Goal: Information Seeking & Learning: Learn about a topic

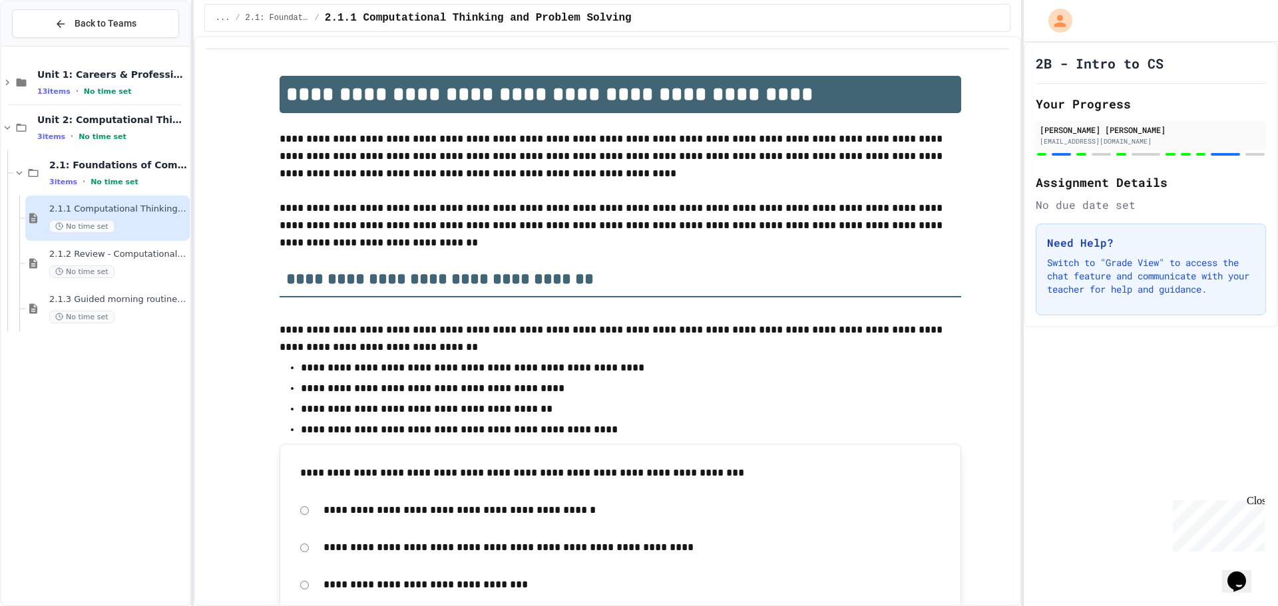
scroll to position [1863, 0]
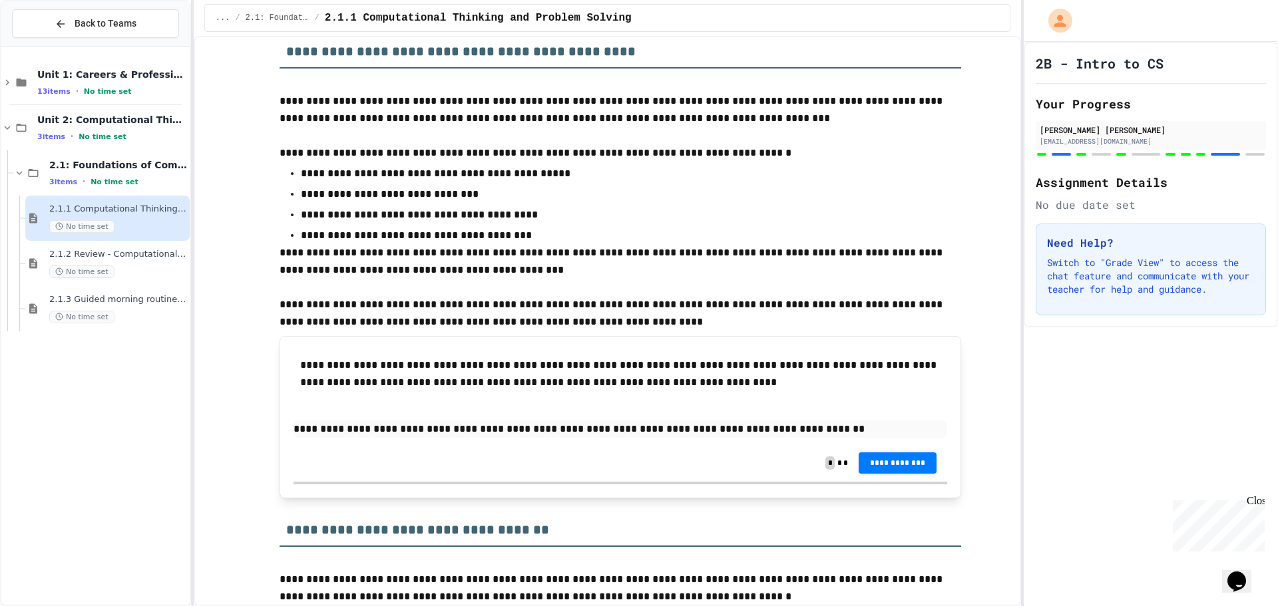
click at [397, 431] on p "**********" at bounding box center [620, 429] width 654 height 17
click at [912, 440] on div "**********" at bounding box center [620, 397] width 654 height 94
click at [910, 474] on div "**********" at bounding box center [620, 463] width 654 height 37
click at [908, 465] on span "**********" at bounding box center [897, 463] width 57 height 11
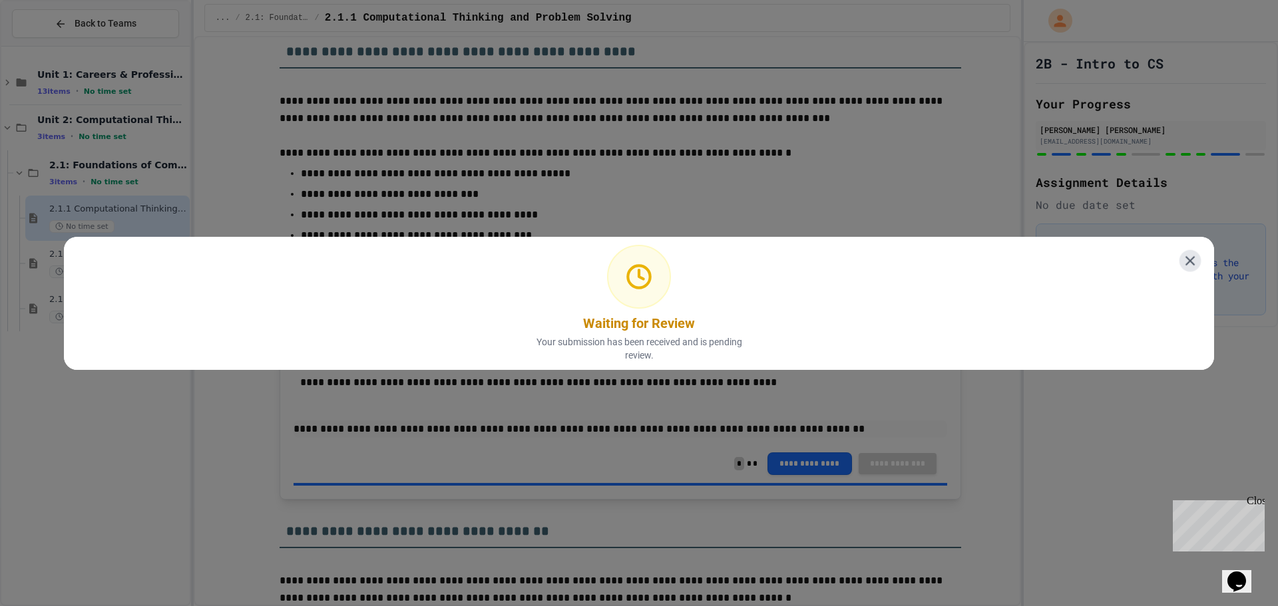
click at [1182, 252] on icon at bounding box center [1190, 260] width 17 height 17
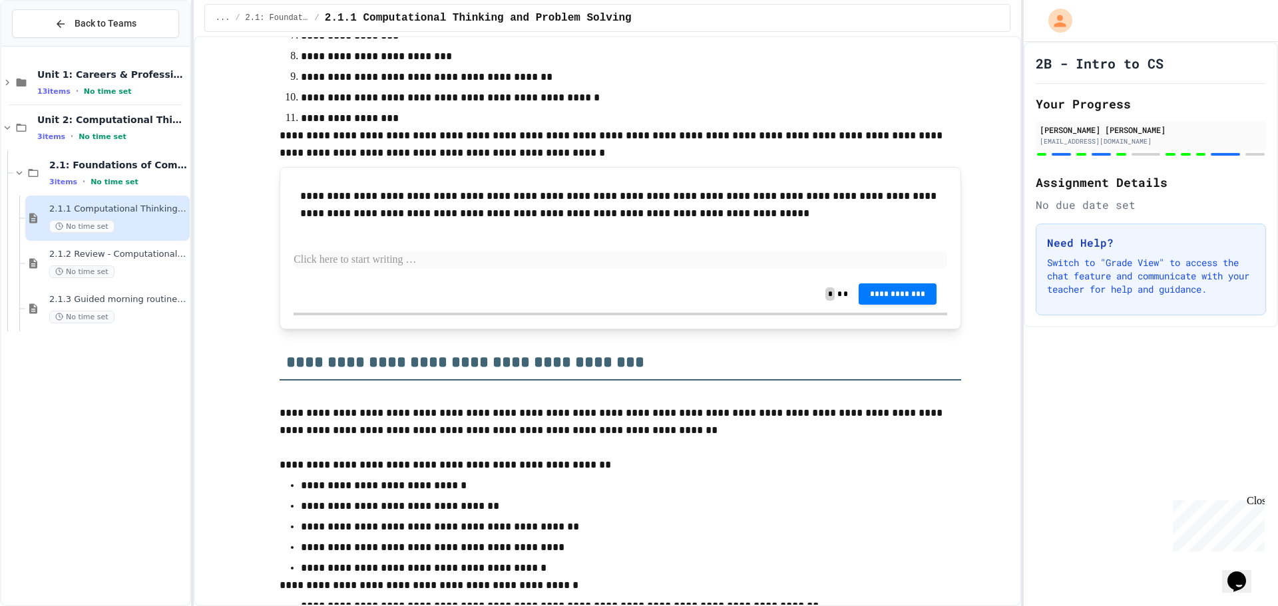
scroll to position [3128, 0]
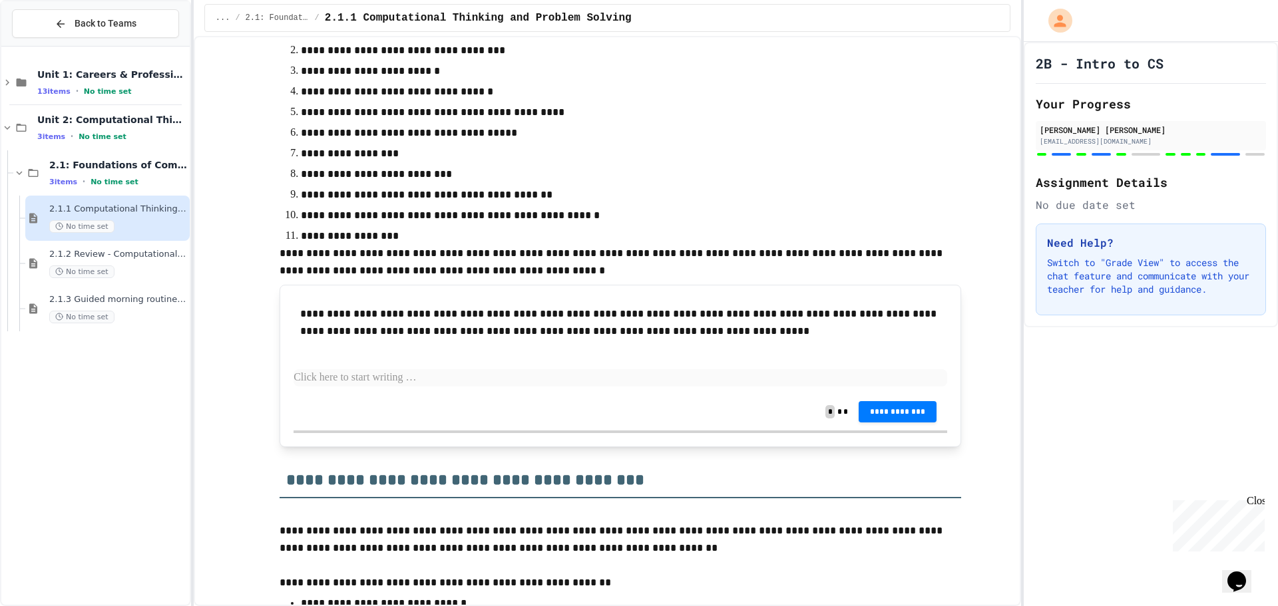
click at [364, 384] on p at bounding box center [620, 377] width 654 height 17
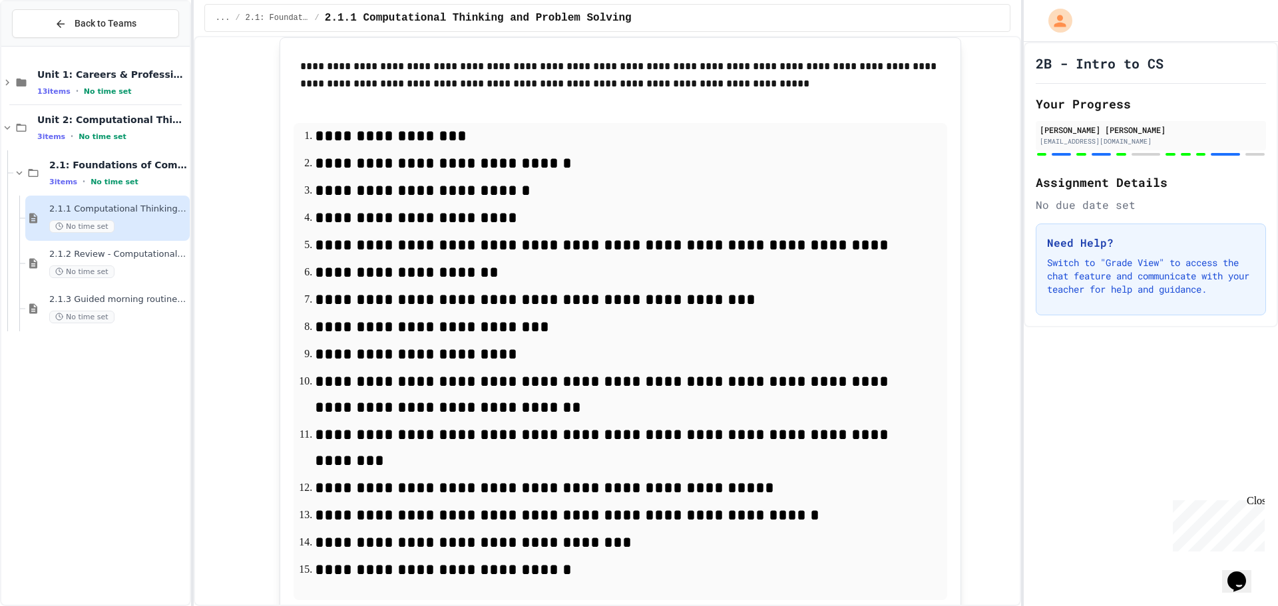
scroll to position [3395, 0]
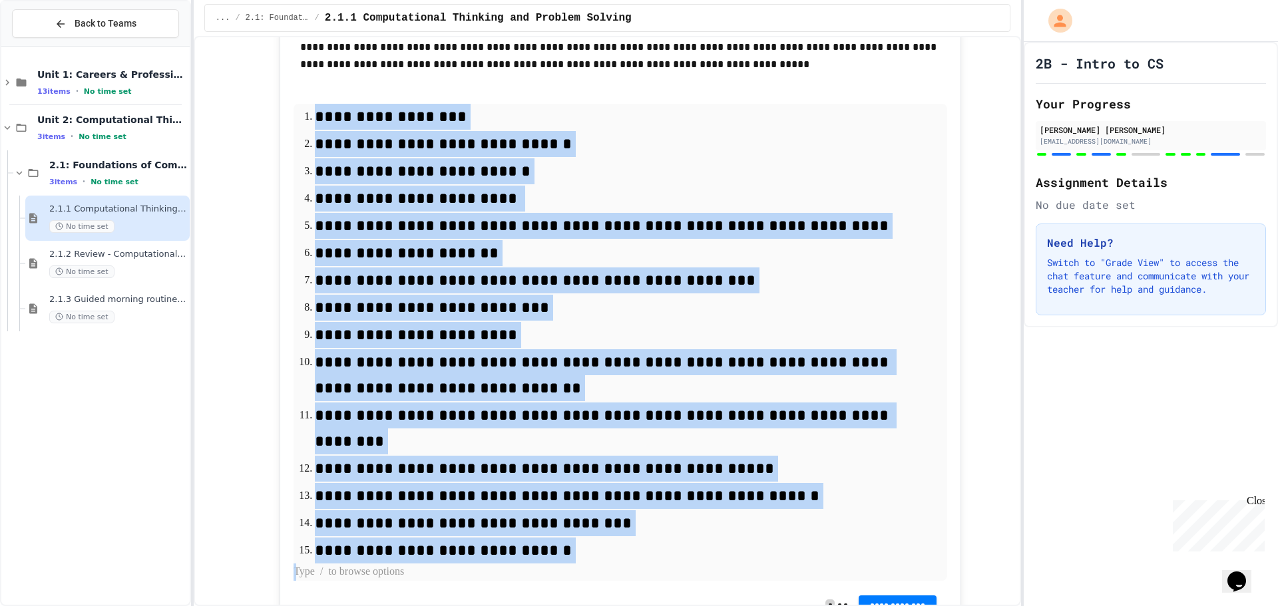
drag, startPoint x: 620, startPoint y: 543, endPoint x: 224, endPoint y: 102, distance: 592.3
click at [224, 102] on div "**********" at bounding box center [607, 94] width 803 height 6852
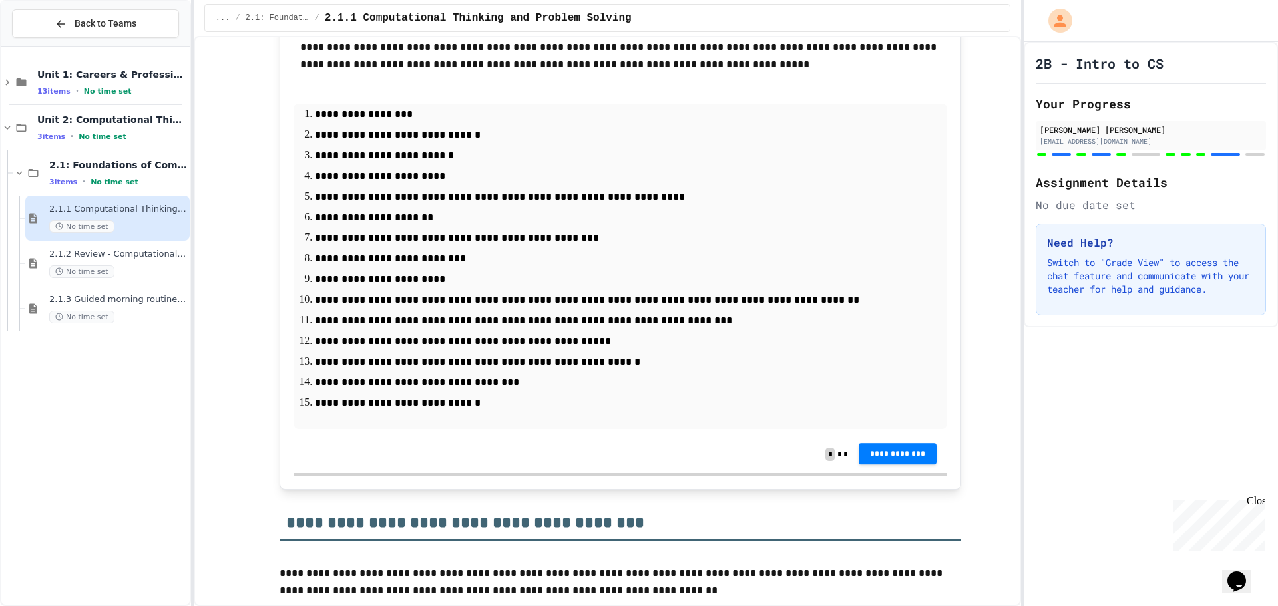
click at [906, 459] on span "**********" at bounding box center [897, 454] width 57 height 11
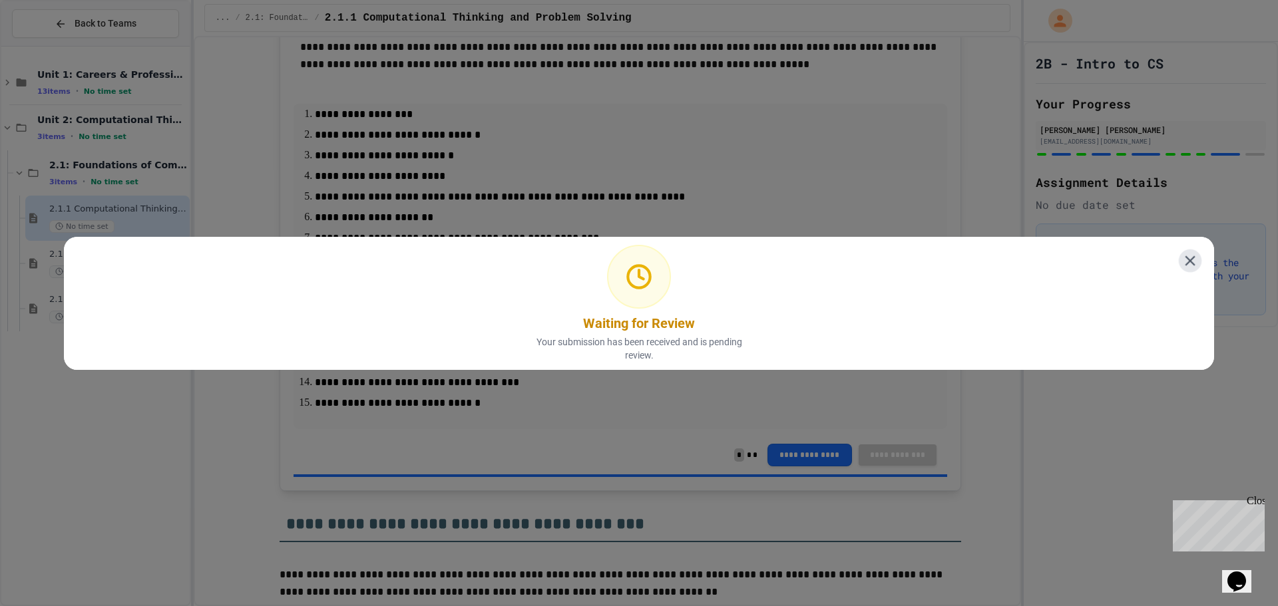
click at [1181, 256] on icon at bounding box center [1189, 260] width 17 height 17
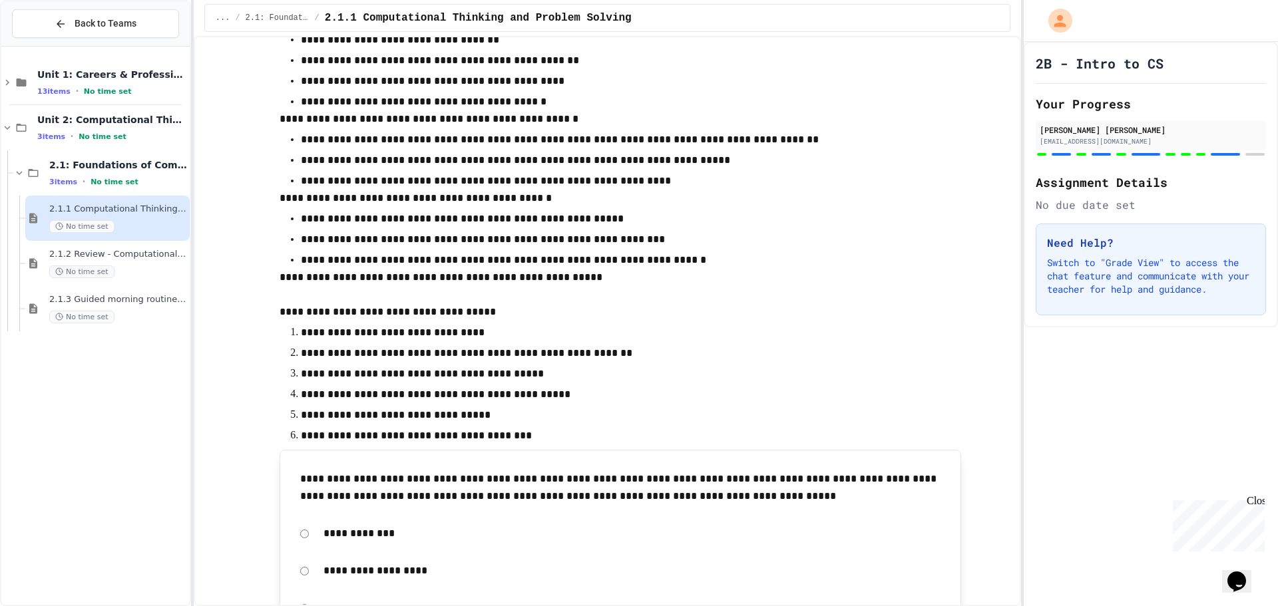
scroll to position [4127, 0]
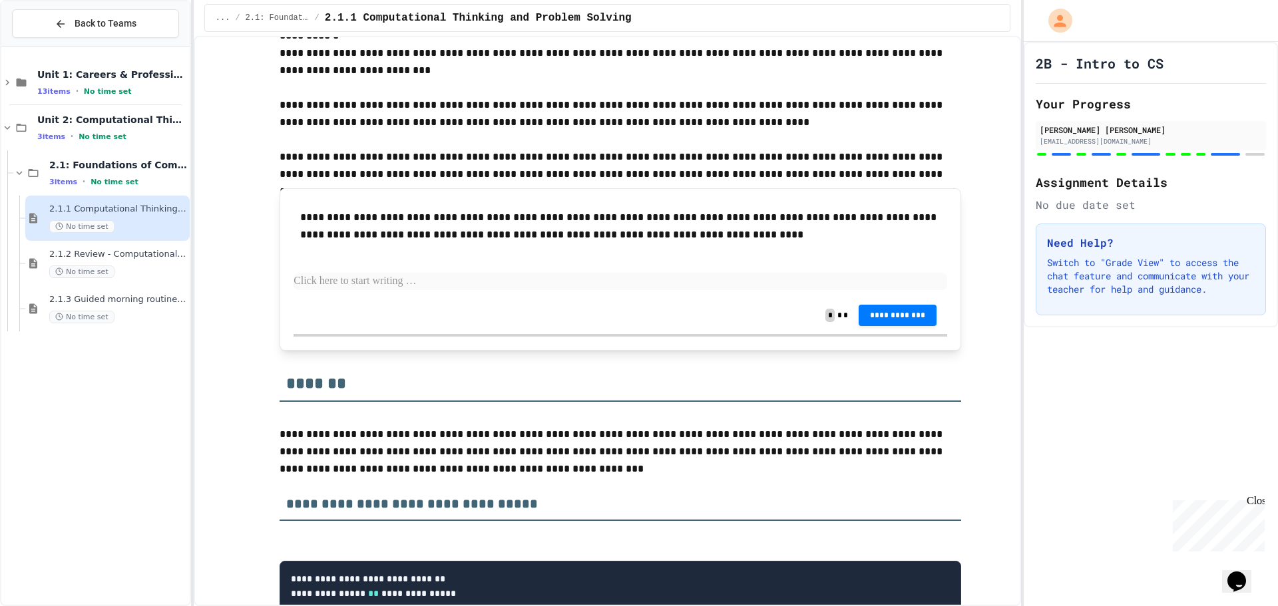
click at [387, 290] on p at bounding box center [620, 281] width 654 height 17
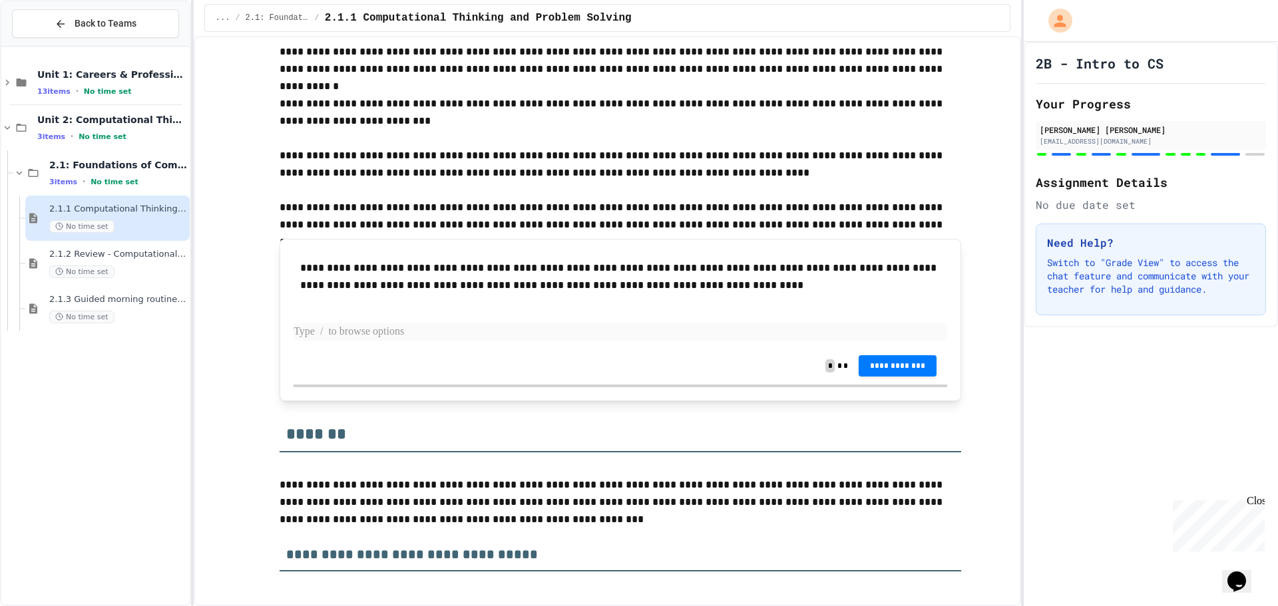
scroll to position [5711, 0]
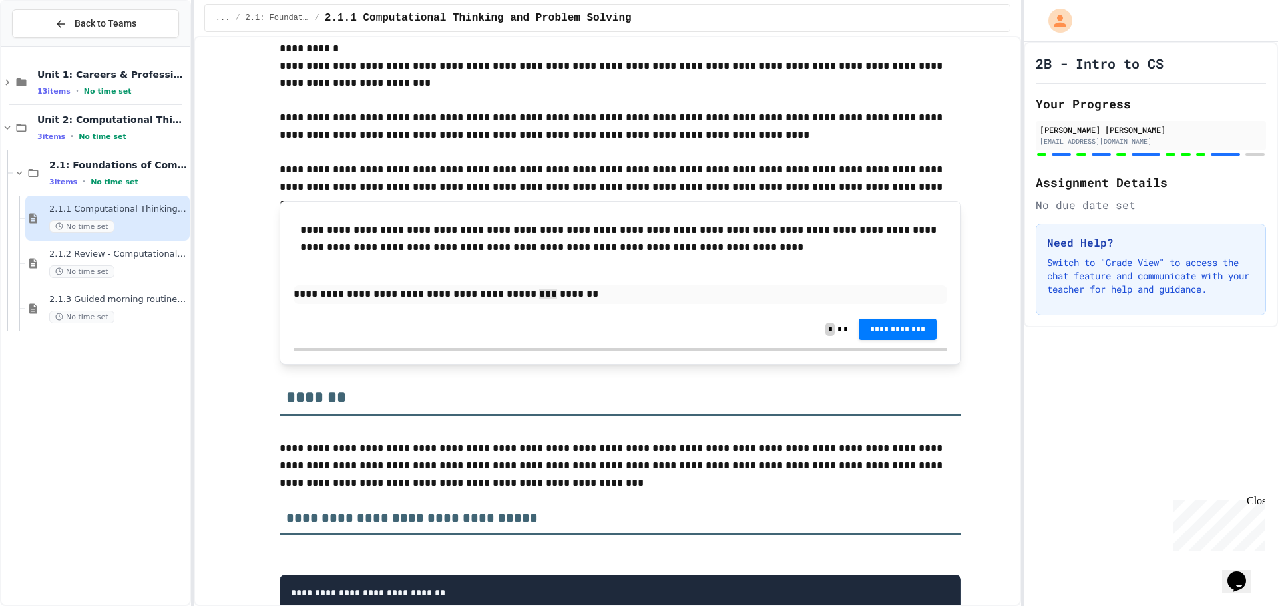
drag, startPoint x: 521, startPoint y: 314, endPoint x: 501, endPoint y: 338, distance: 31.2
click at [501, 338] on div "**********" at bounding box center [620, 329] width 654 height 37
click at [628, 300] on div "**********" at bounding box center [620, 262] width 654 height 94
click at [626, 303] on p "**********" at bounding box center [620, 293] width 654 height 17
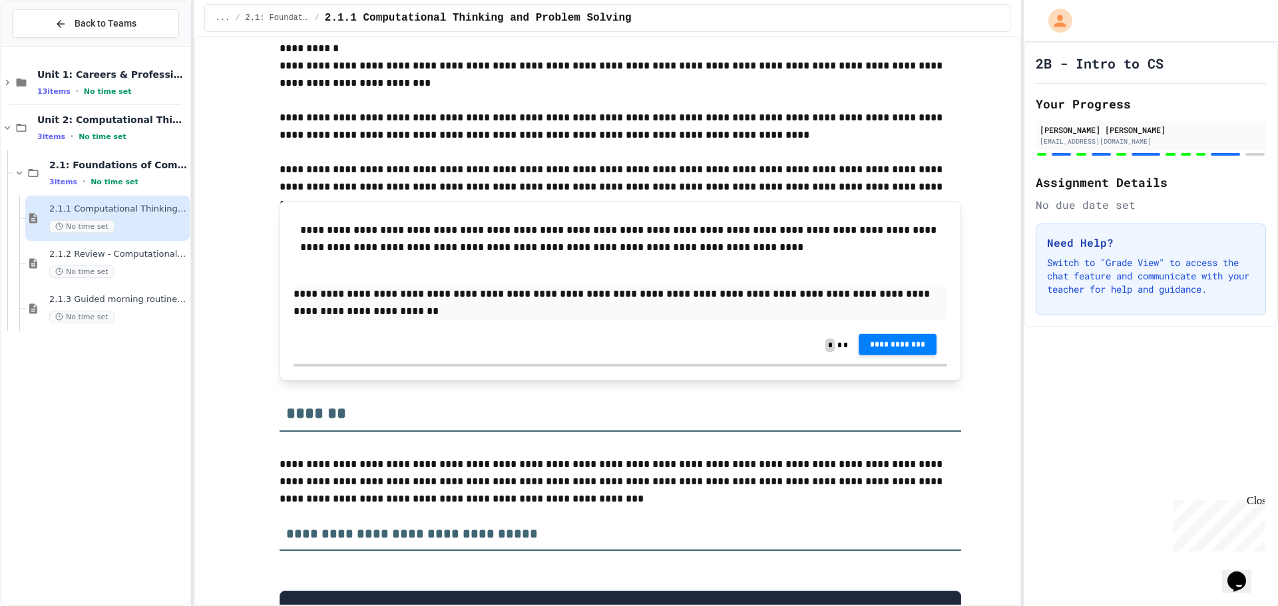
click at [859, 355] on button "**********" at bounding box center [897, 344] width 79 height 21
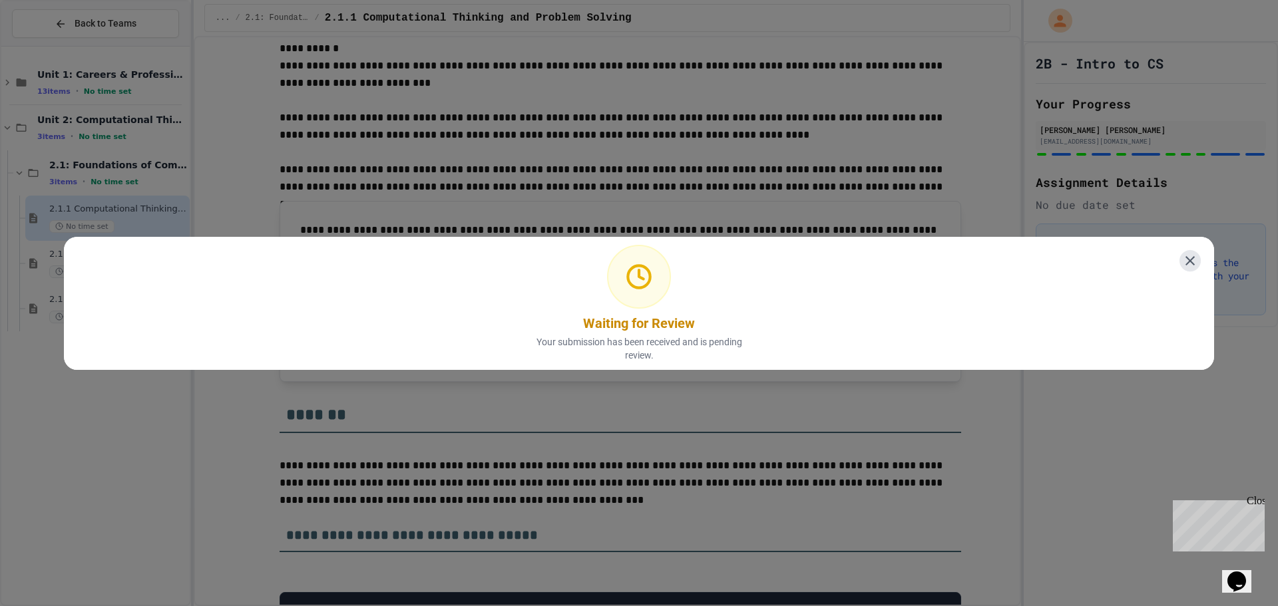
click at [1182, 252] on icon at bounding box center [1190, 260] width 16 height 16
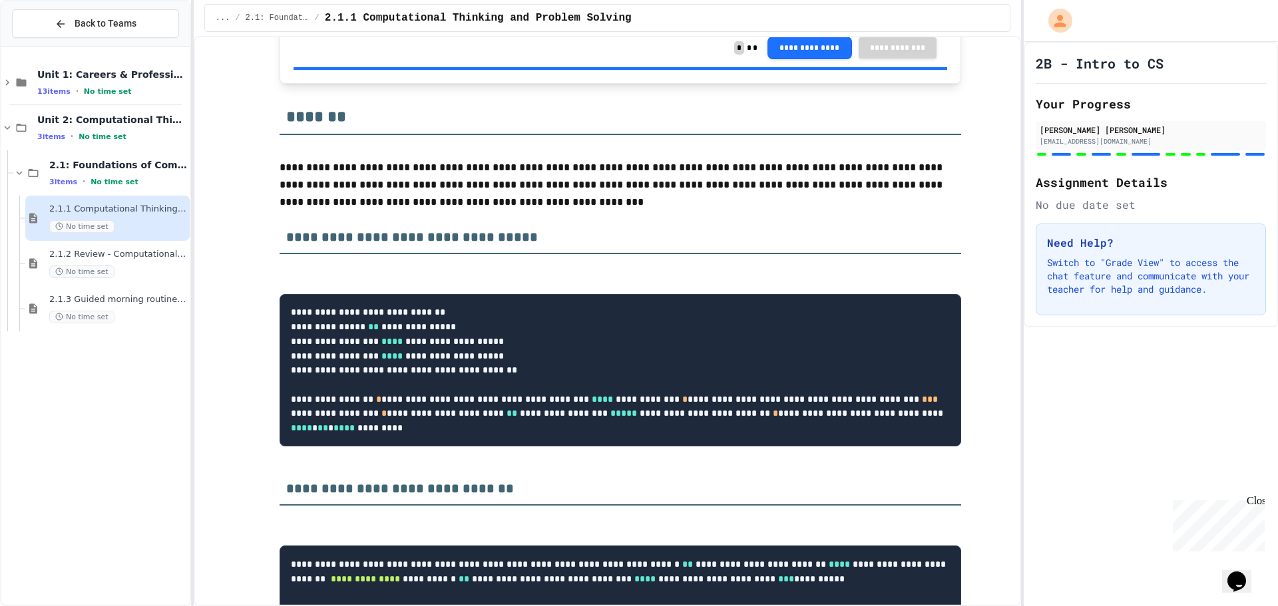
scroll to position [5977, 0]
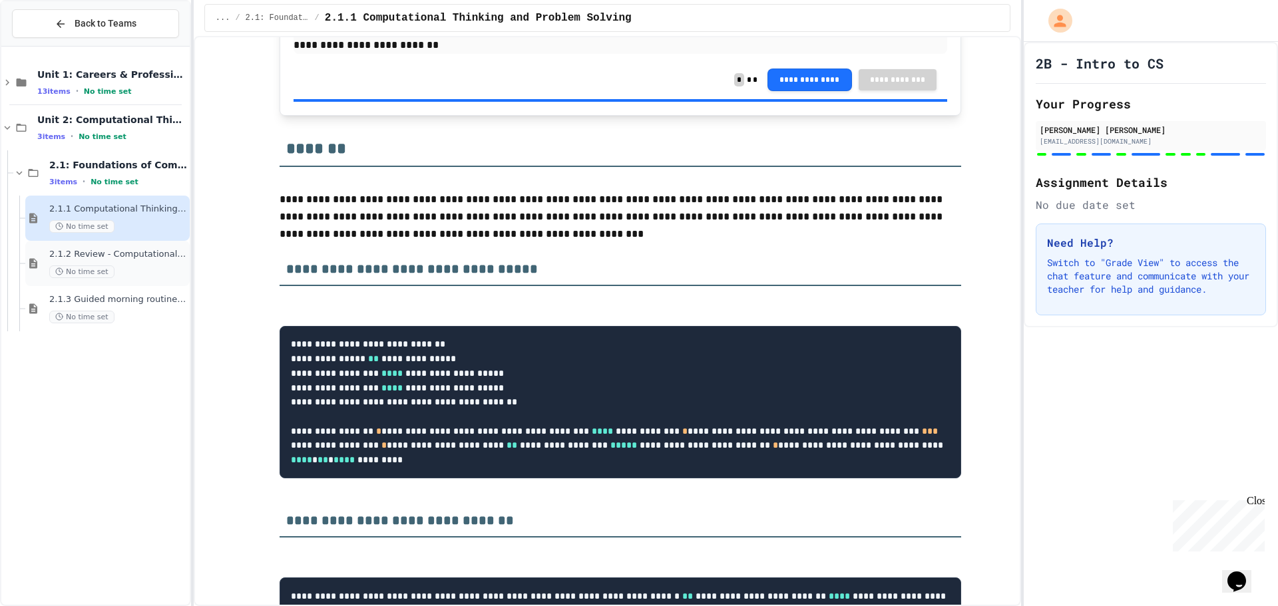
click at [134, 272] on div "No time set" at bounding box center [118, 272] width 138 height 13
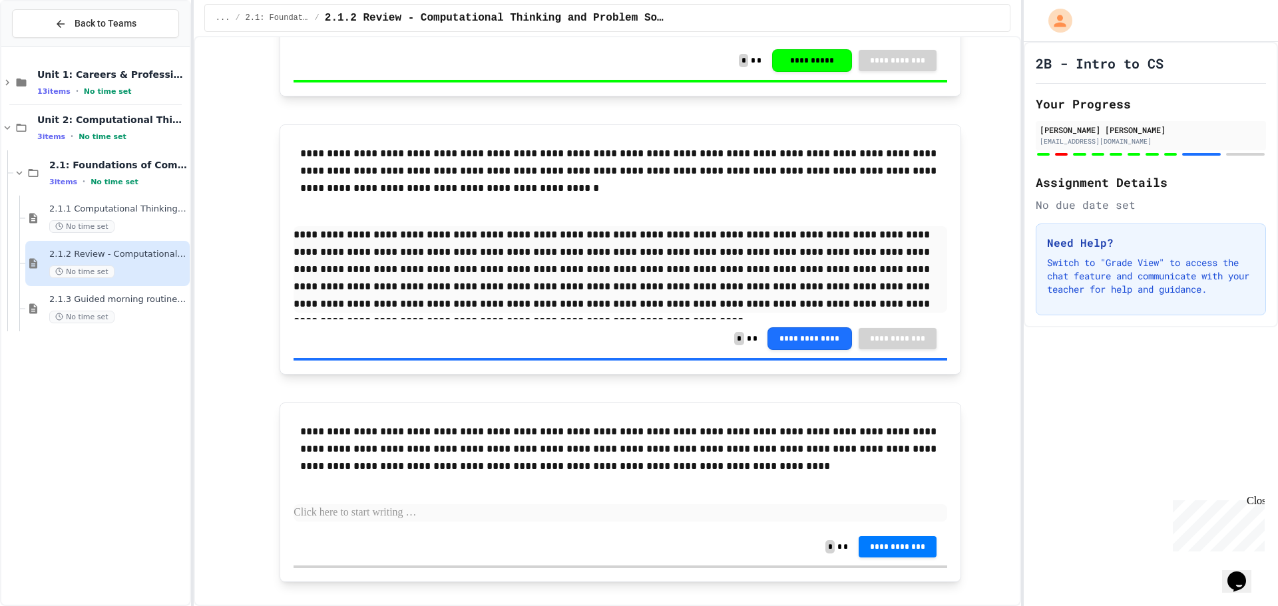
scroll to position [2580, 0]
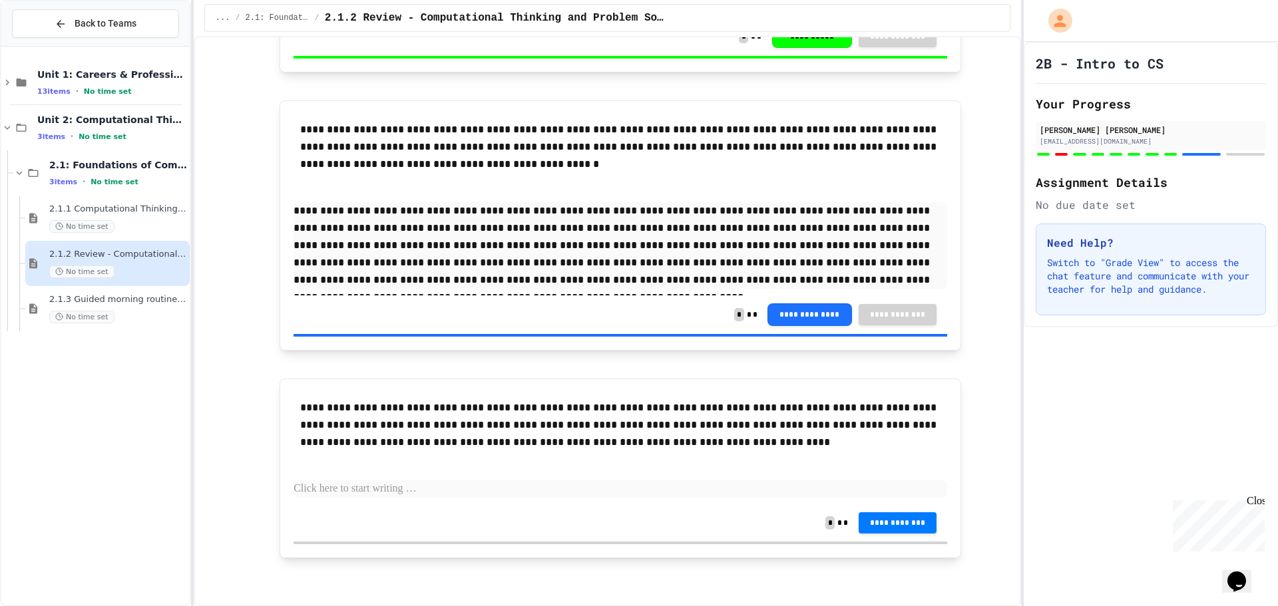
click at [382, 496] on p at bounding box center [620, 488] width 654 height 17
click at [102, 302] on span "2.1.3 Guided morning routine flowchart" at bounding box center [118, 299] width 138 height 11
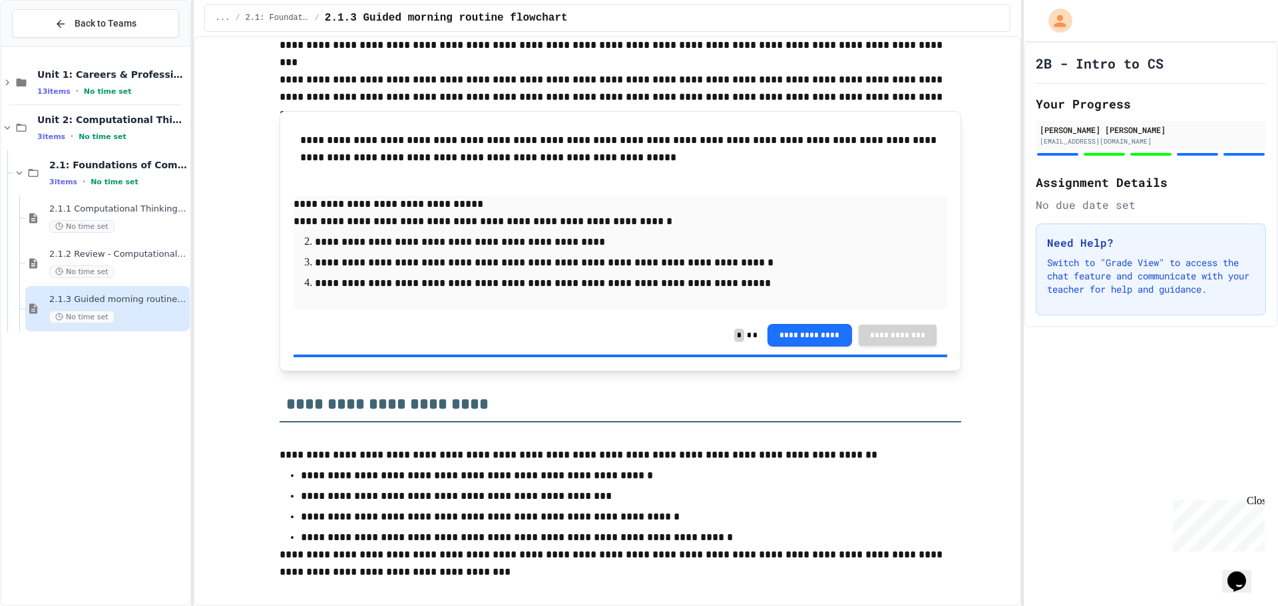
scroll to position [1365, 0]
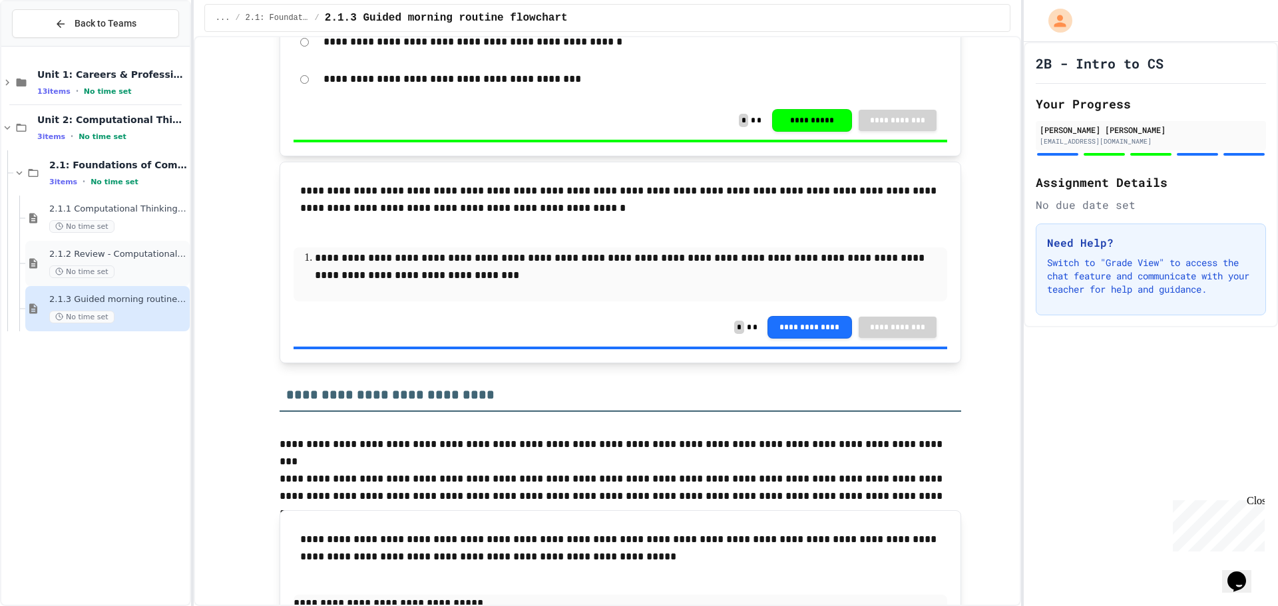
click at [112, 266] on div "No time set" at bounding box center [118, 272] width 138 height 13
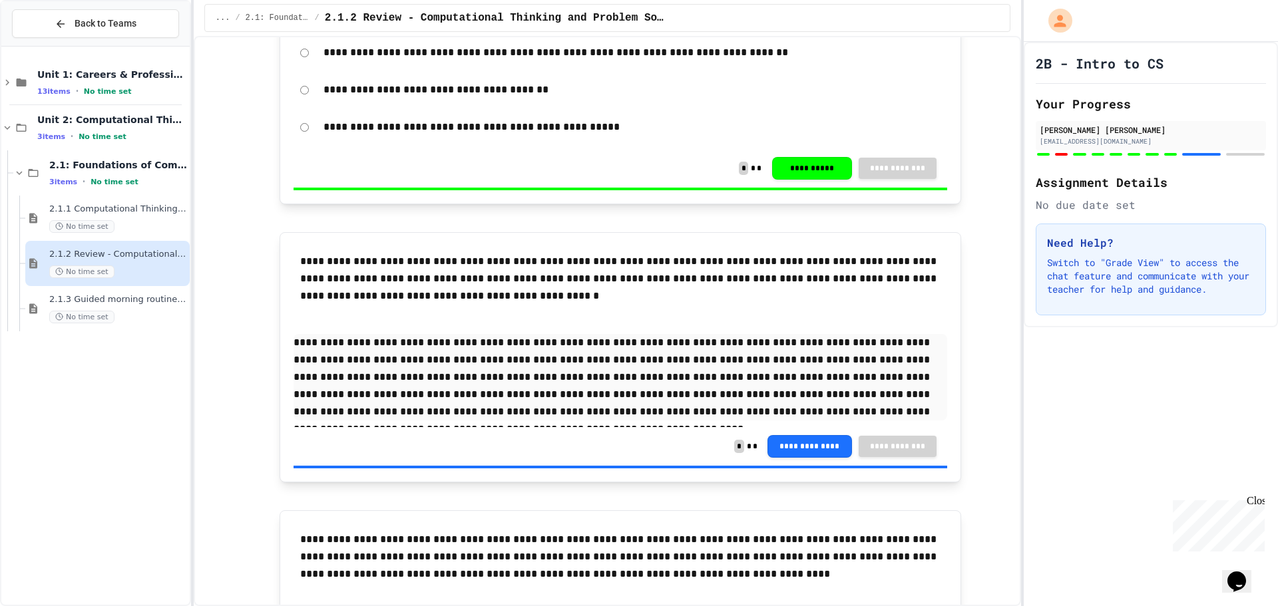
scroll to position [2580, 0]
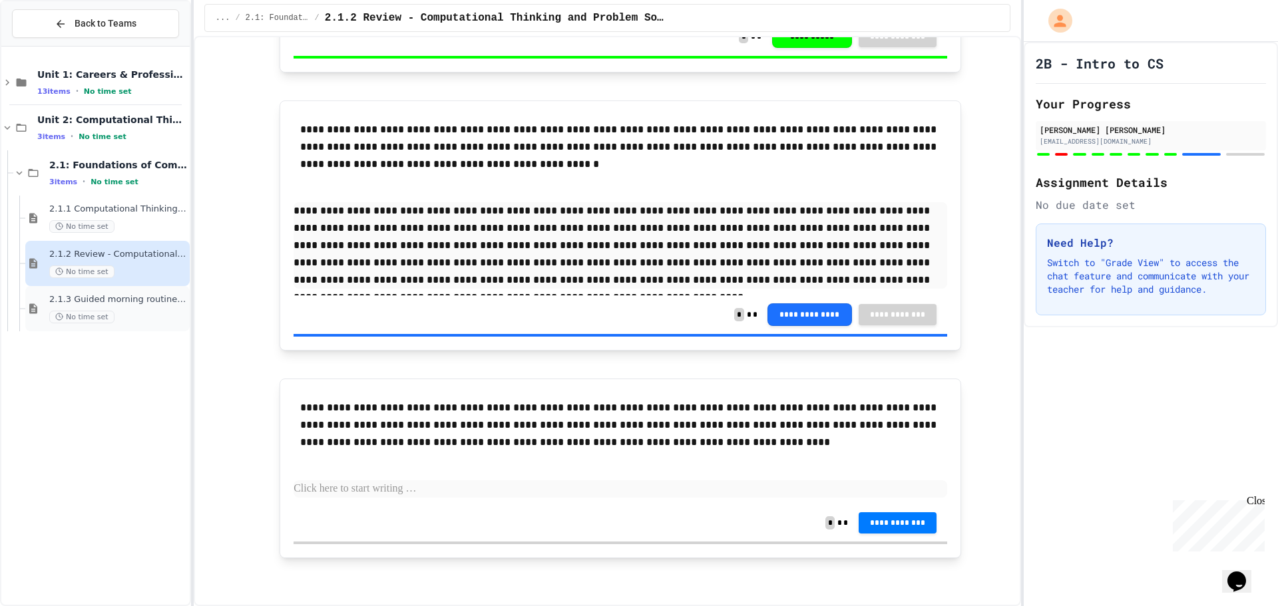
click at [96, 303] on span "2.1.3 Guided morning routine flowchart" at bounding box center [118, 299] width 138 height 11
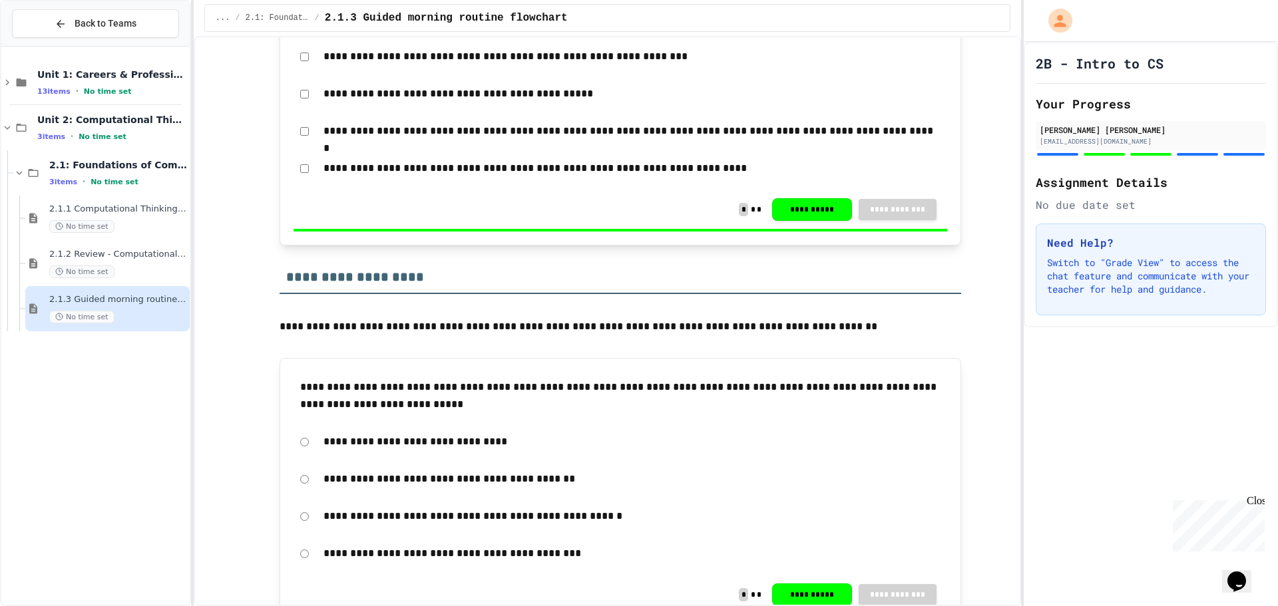
scroll to position [833, 0]
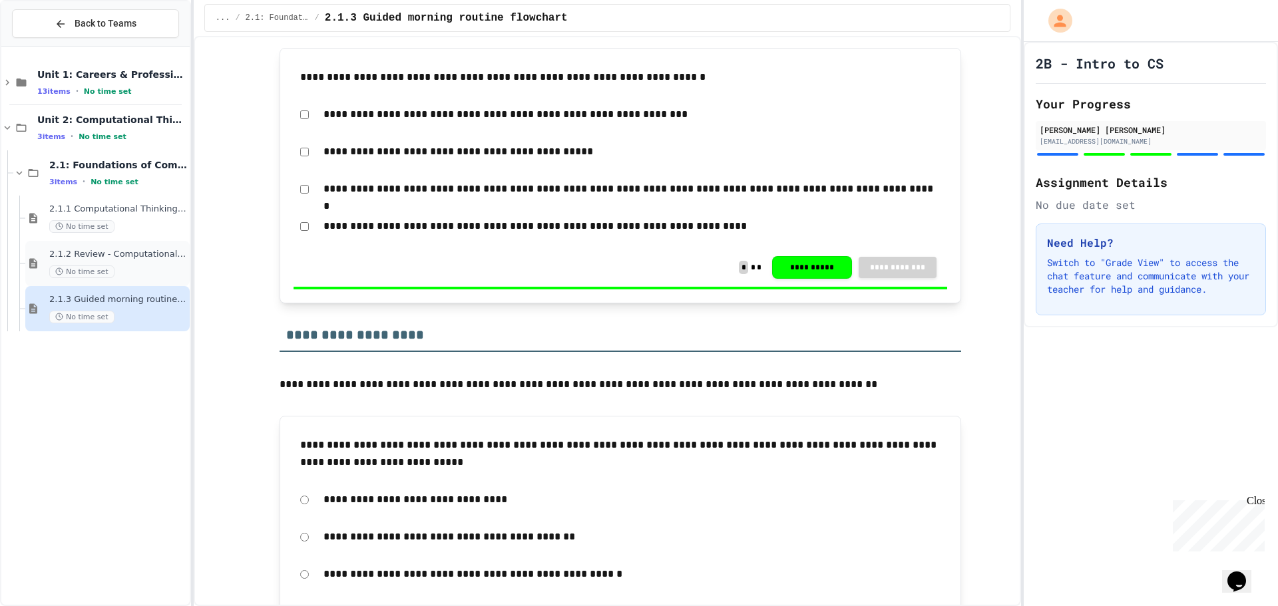
click at [108, 254] on span "2.1.2 Review - Computational Thinking and Problem Solving" at bounding box center [118, 254] width 138 height 11
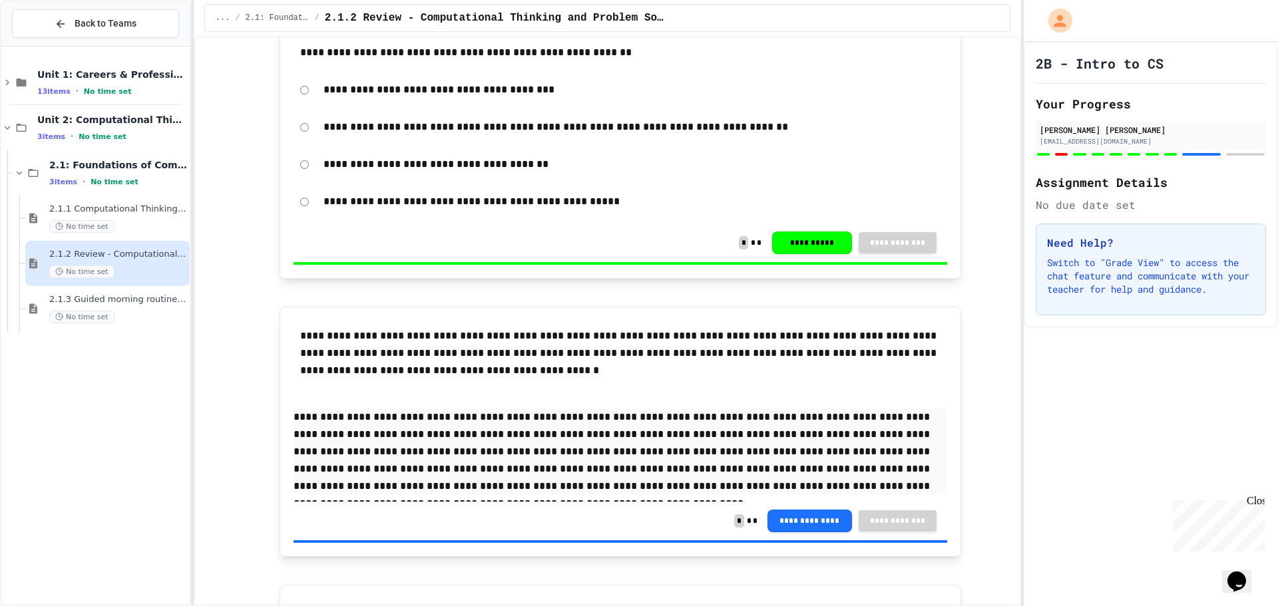
scroll to position [2580, 0]
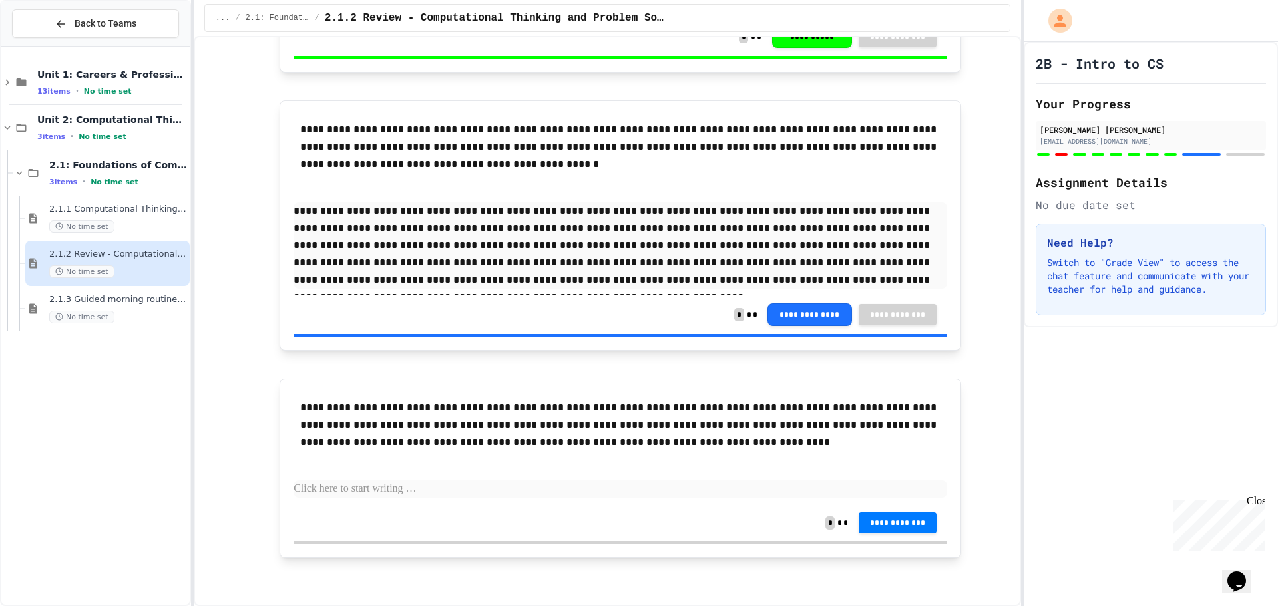
click at [346, 496] on p at bounding box center [620, 488] width 654 height 17
click at [620, 485] on p "**********" at bounding box center [620, 488] width 654 height 17
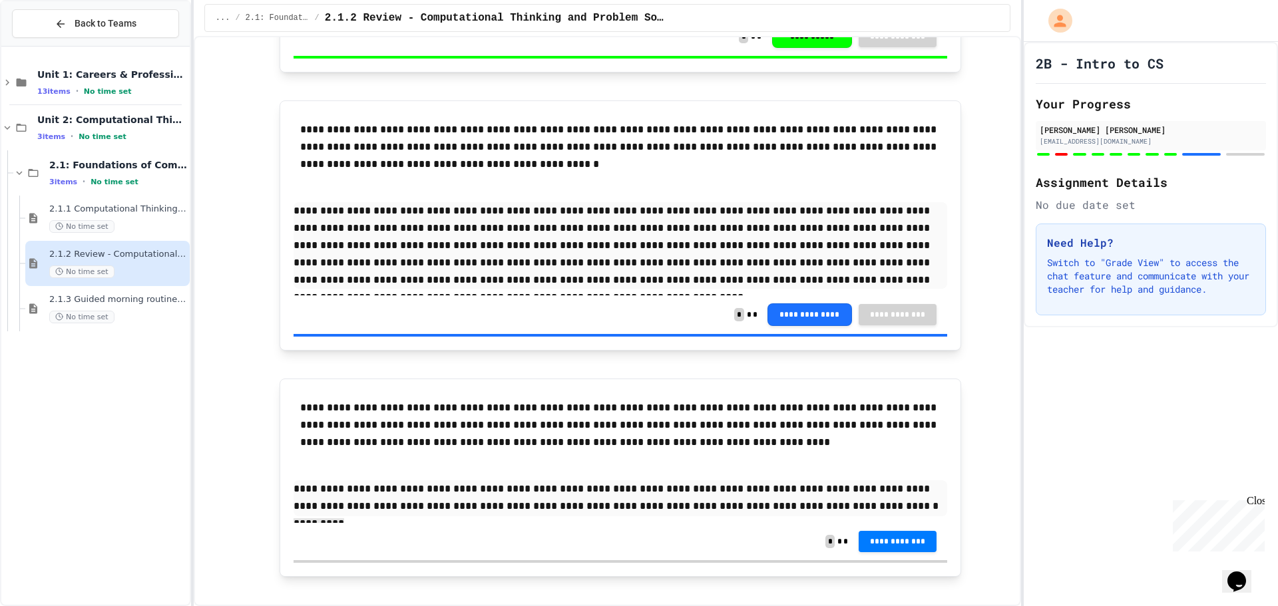
drag, startPoint x: 831, startPoint y: 511, endPoint x: 1169, endPoint y: 400, distance: 355.9
click at [1169, 400] on div "2B - Intro to CS Your Progress [PERSON_NAME] [PERSON_NAME] [EMAIL_ADDRESS][DOMA…" at bounding box center [1151, 324] width 254 height 564
click at [852, 510] on p "**********" at bounding box center [620, 498] width 654 height 36
drag, startPoint x: 862, startPoint y: 507, endPoint x: 815, endPoint y: 510, distance: 47.4
click at [815, 510] on p "**********" at bounding box center [620, 497] width 654 height 35
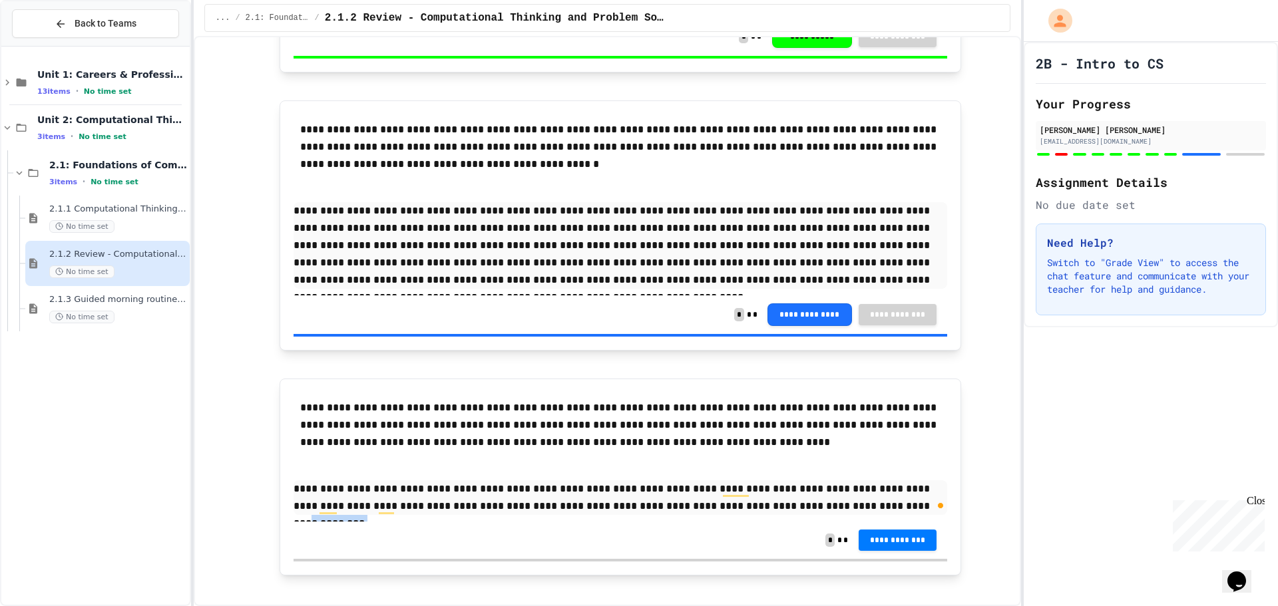
drag, startPoint x: 860, startPoint y: 508, endPoint x: 797, endPoint y: 515, distance: 64.2
click at [797, 516] on div "**********" at bounding box center [620, 457] width 654 height 129
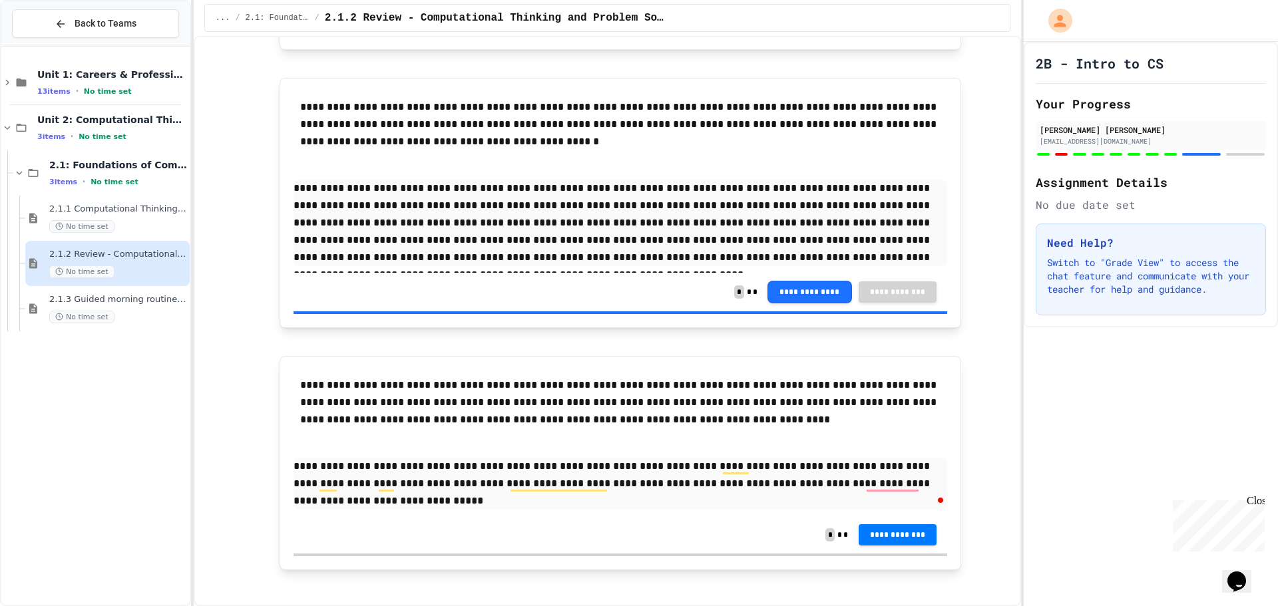
scroll to position [2615, 0]
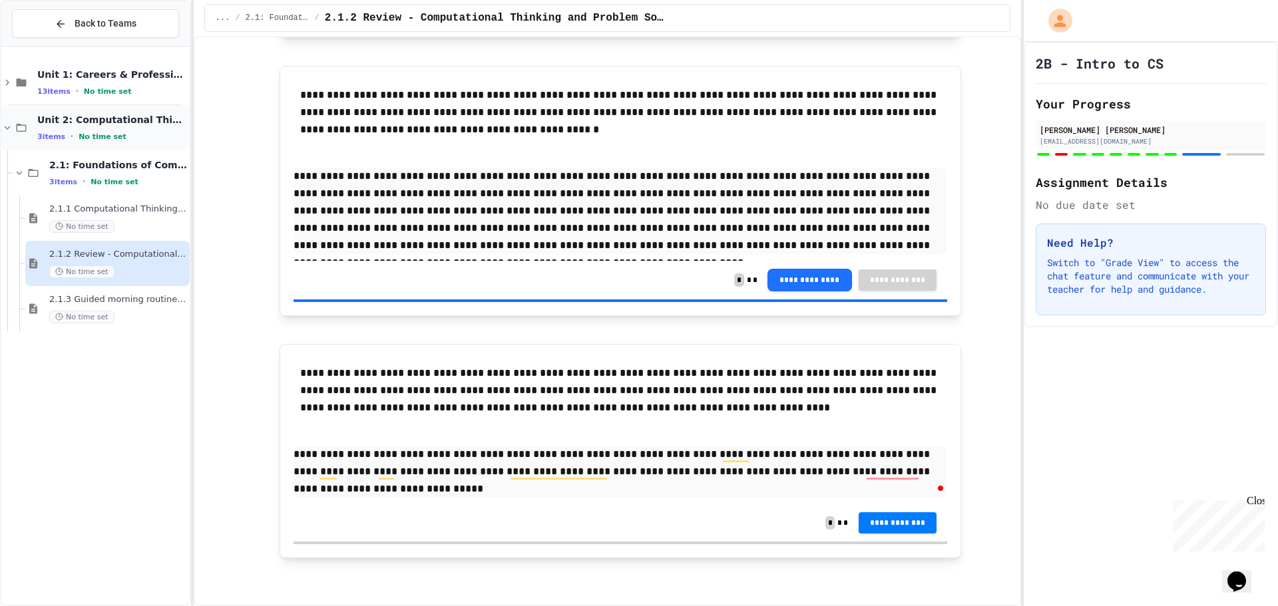
click at [134, 115] on span "Unit 2: Computational Thinking & Problem-Solving" at bounding box center [112, 120] width 150 height 12
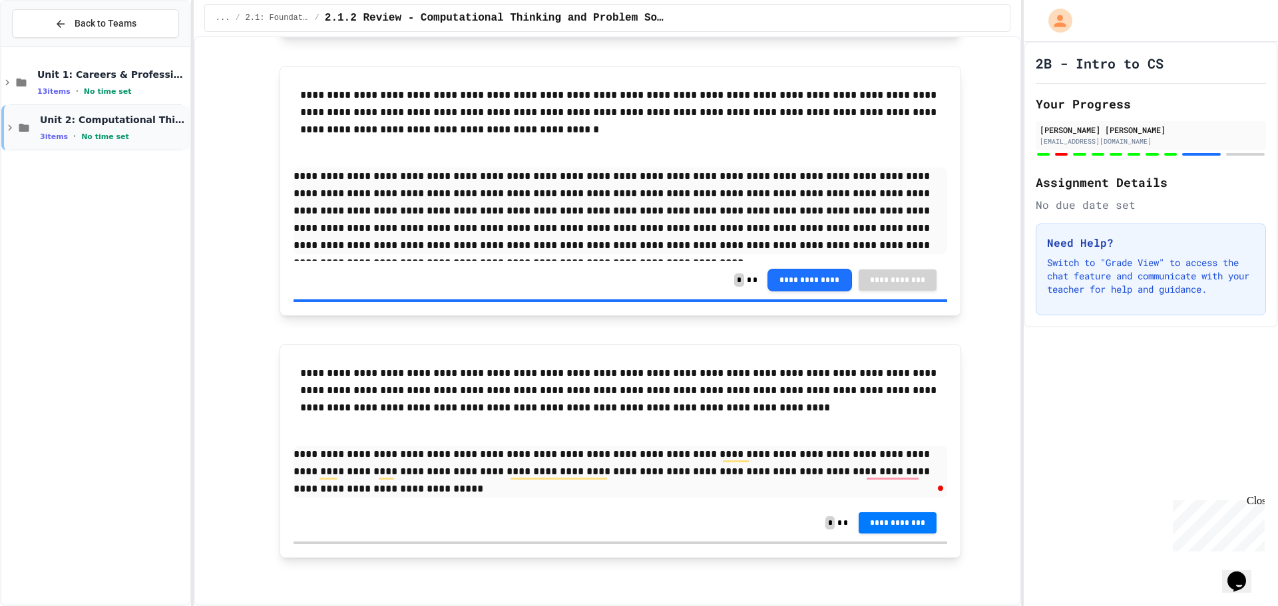
click at [134, 114] on span "Unit 2: Computational Thinking & Problem-Solving" at bounding box center [113, 120] width 147 height 12
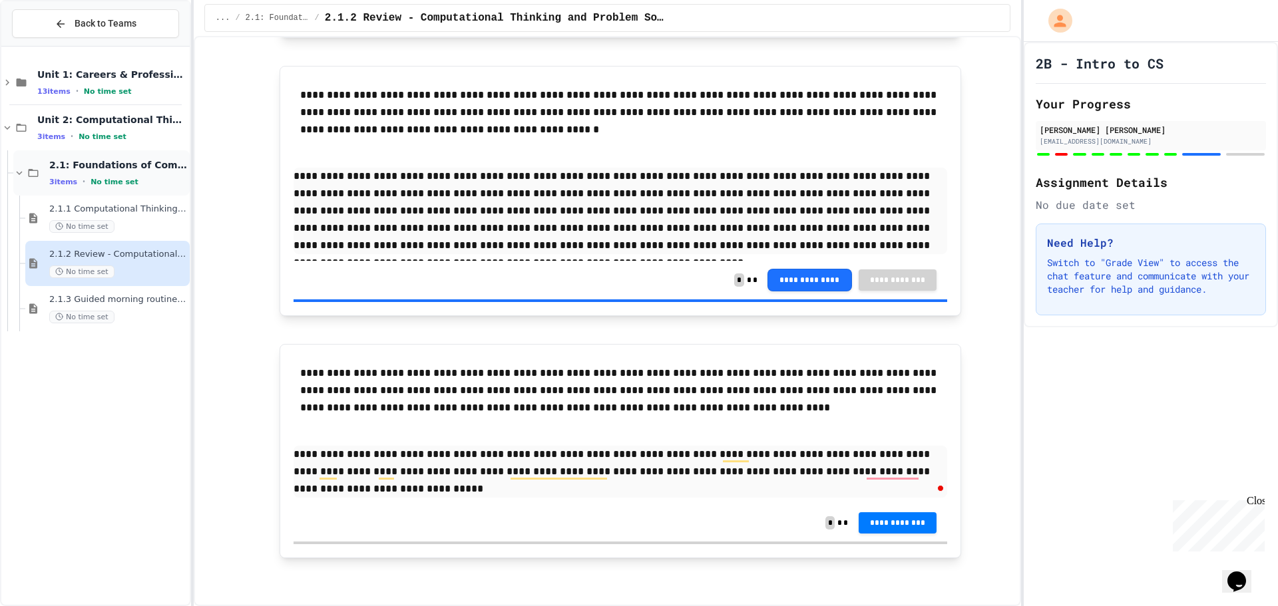
click at [89, 156] on div "2.1: Foundations of Computational Thinking 3 items • No time set" at bounding box center [101, 172] width 176 height 45
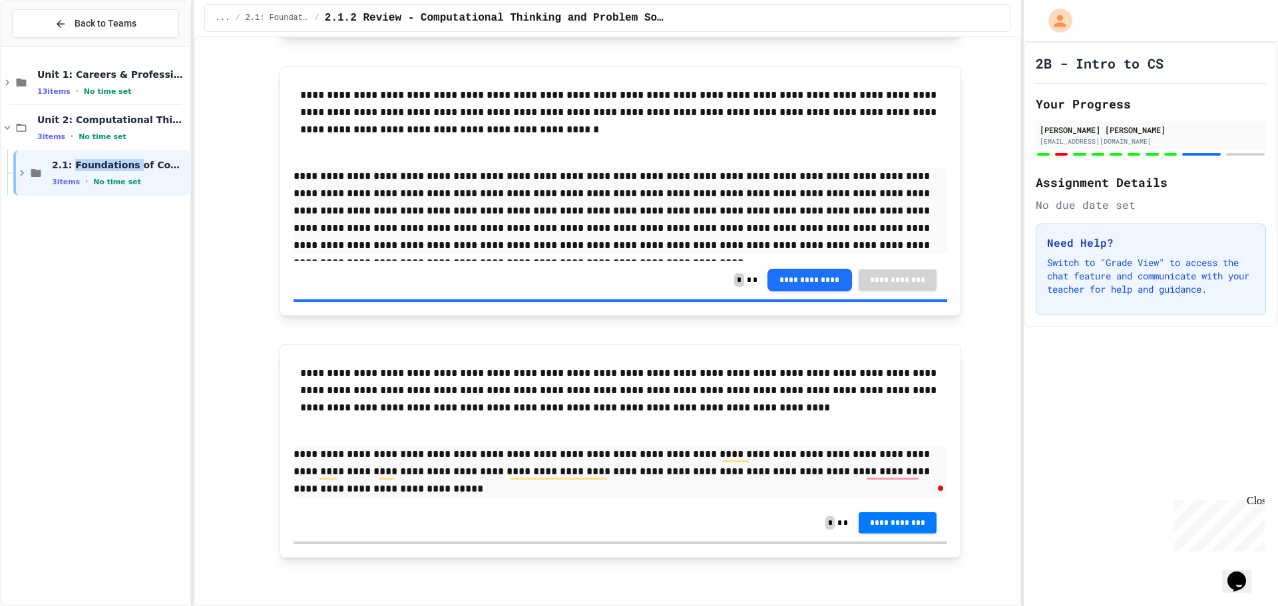
click at [89, 156] on div "2.1: Foundations of Computational Thinking 3 items • No time set" at bounding box center [101, 172] width 176 height 45
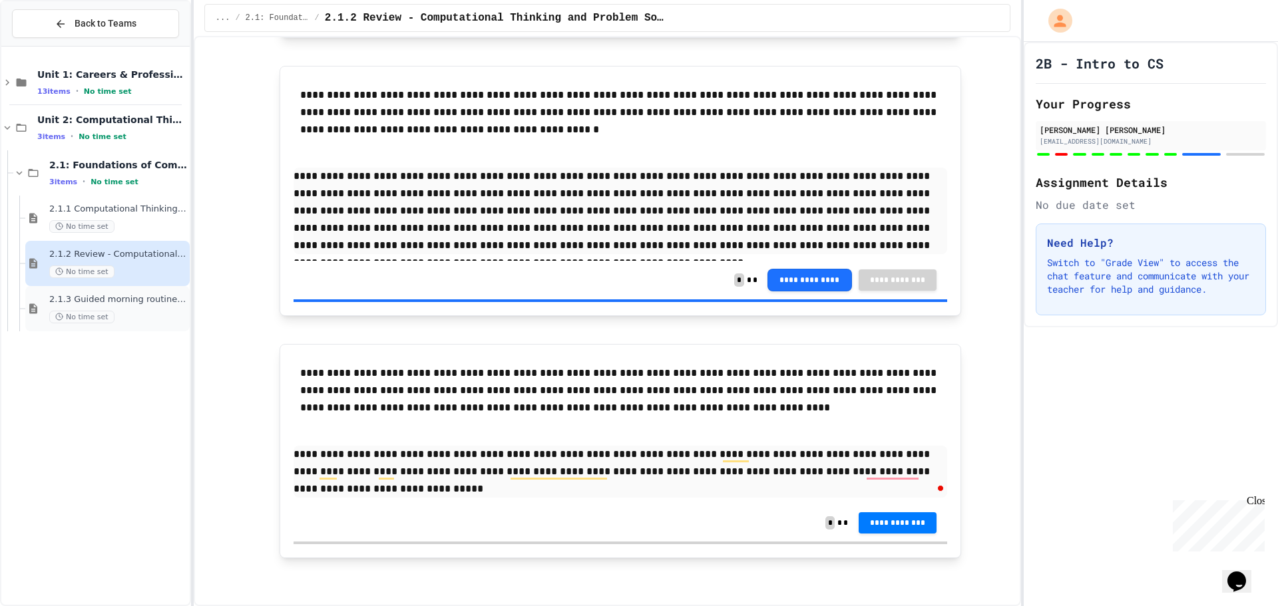
click at [126, 330] on div "2.1.3 Guided morning routine flowchart No time set" at bounding box center [107, 308] width 164 height 45
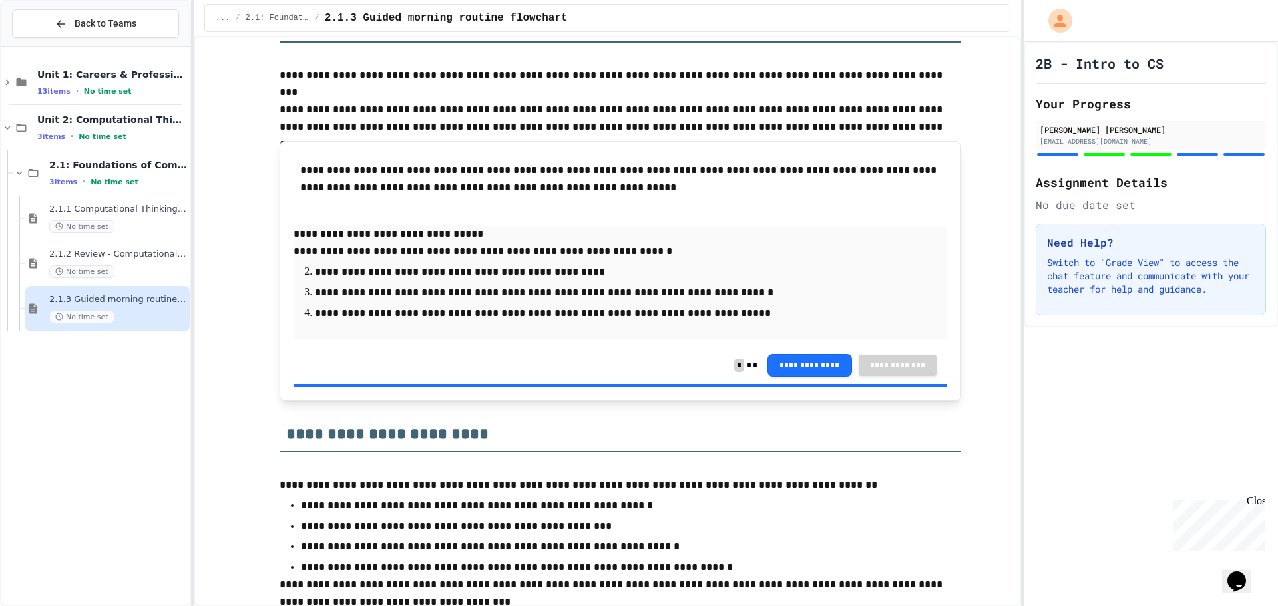
scroll to position [1764, 0]
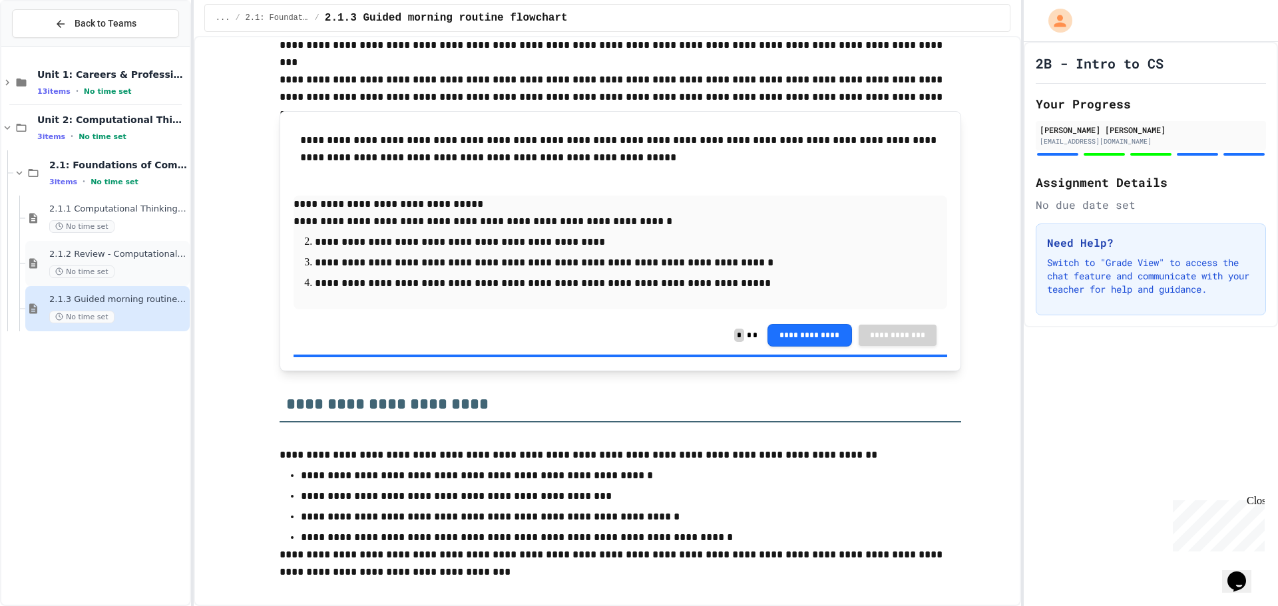
click at [81, 251] on span "2.1.2 Review - Computational Thinking and Problem Solving" at bounding box center [118, 254] width 138 height 11
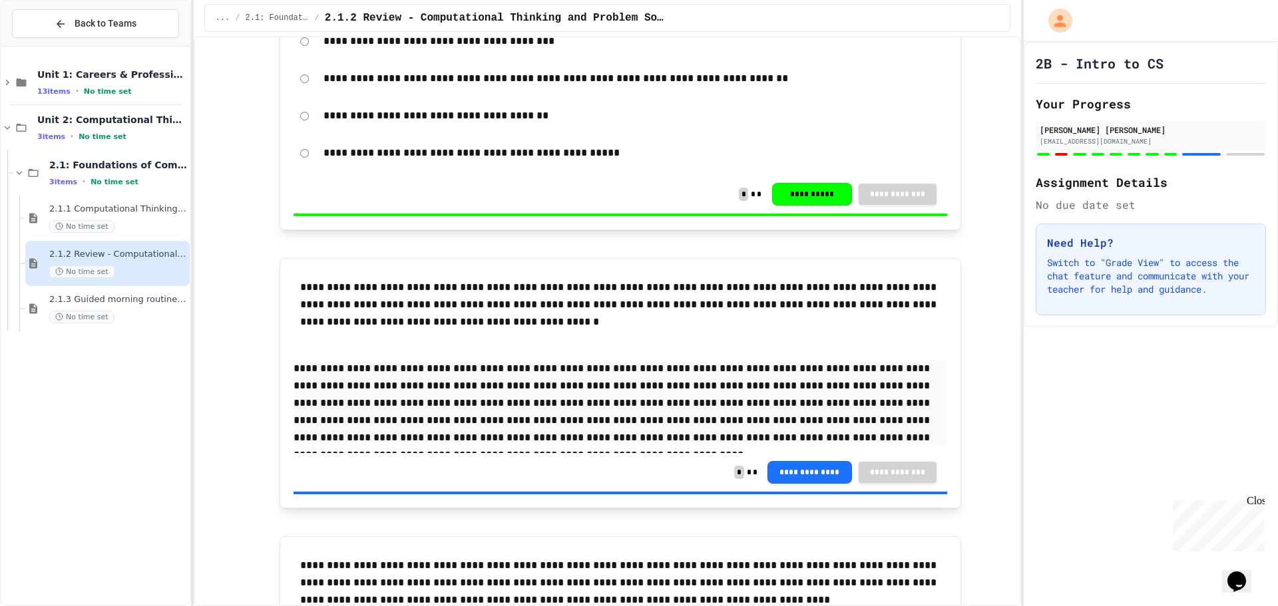
scroll to position [2580, 0]
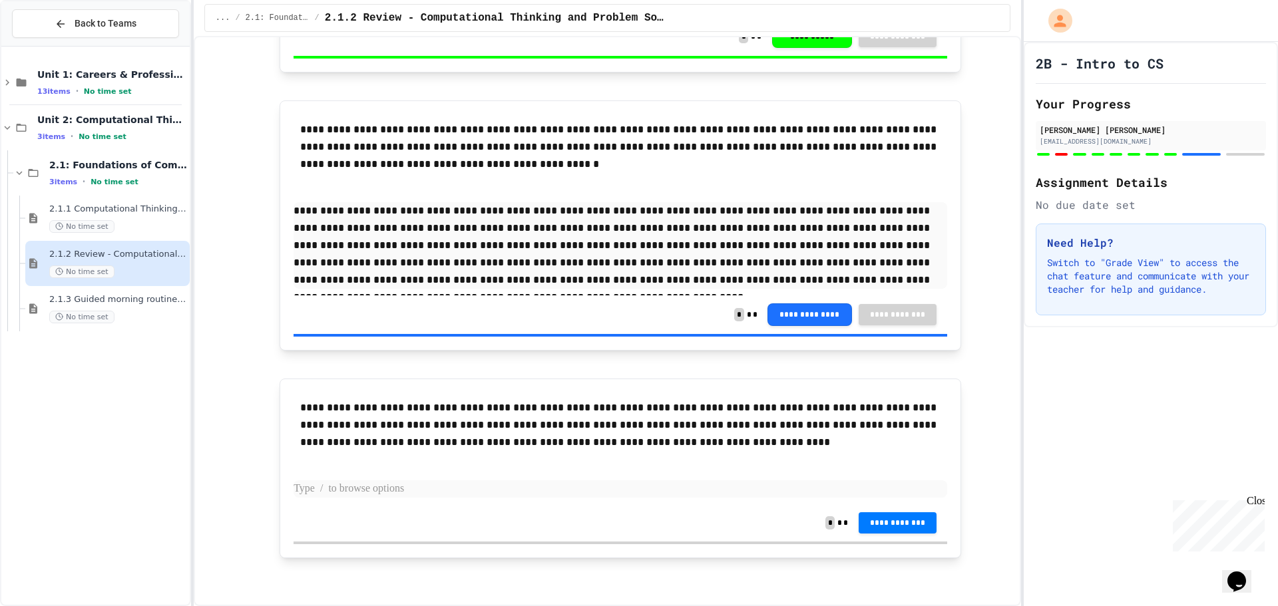
click at [410, 491] on p at bounding box center [620, 488] width 654 height 17
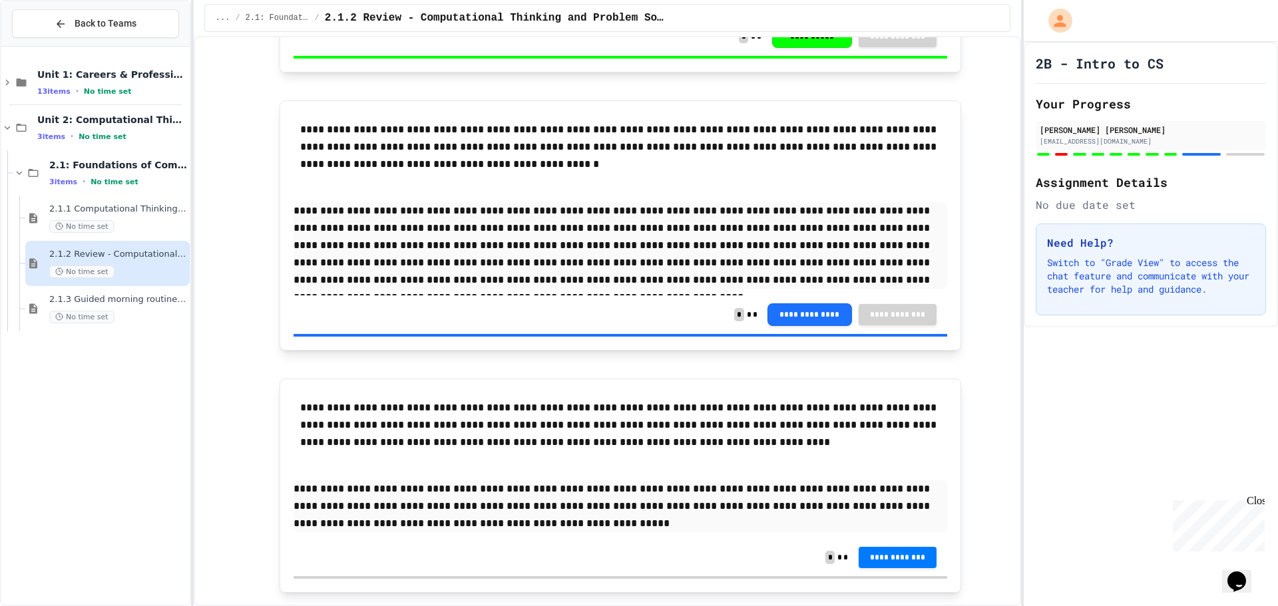
drag, startPoint x: 613, startPoint y: 518, endPoint x: 602, endPoint y: 506, distance: 16.5
click at [525, 519] on p "**********" at bounding box center [620, 506] width 654 height 52
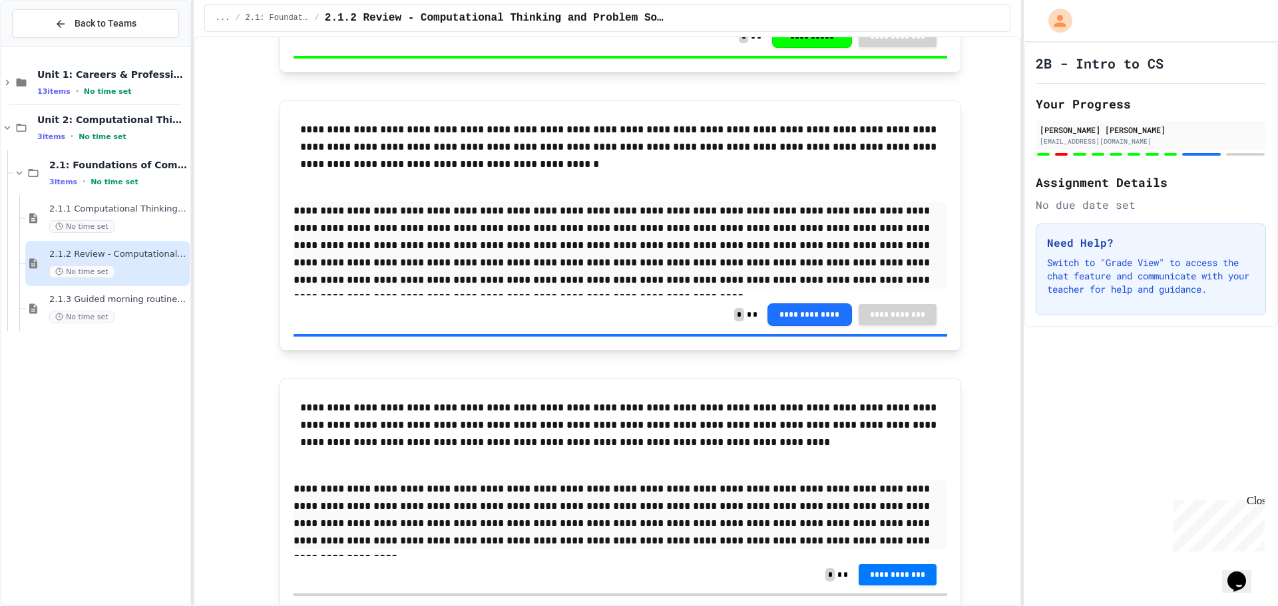
drag, startPoint x: 723, startPoint y: 530, endPoint x: 563, endPoint y: 526, distance: 160.4
drag, startPoint x: 385, startPoint y: 543, endPoint x: 305, endPoint y: 439, distance: 131.1
click at [305, 433] on p "**********" at bounding box center [620, 425] width 640 height 52
click at [774, 540] on p "**********" at bounding box center [620, 514] width 654 height 69
click at [900, 574] on span "**********" at bounding box center [897, 573] width 57 height 11
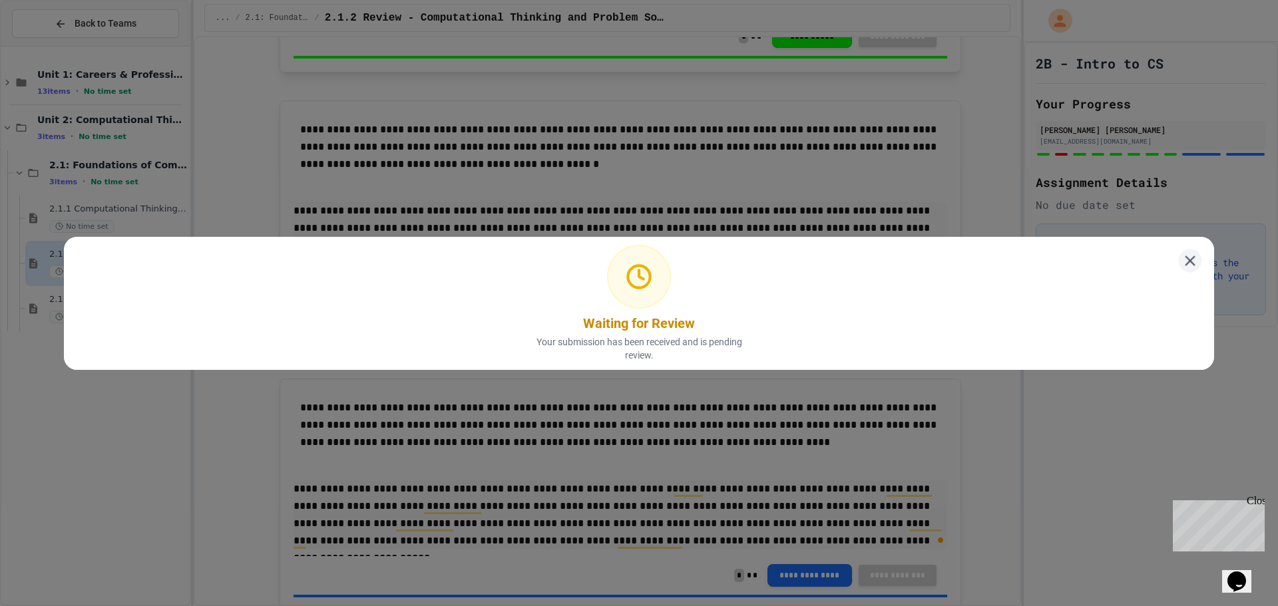
drag, startPoint x: 1179, startPoint y: 255, endPoint x: 1155, endPoint y: 262, distance: 25.1
click at [1181, 254] on icon at bounding box center [1189, 260] width 17 height 17
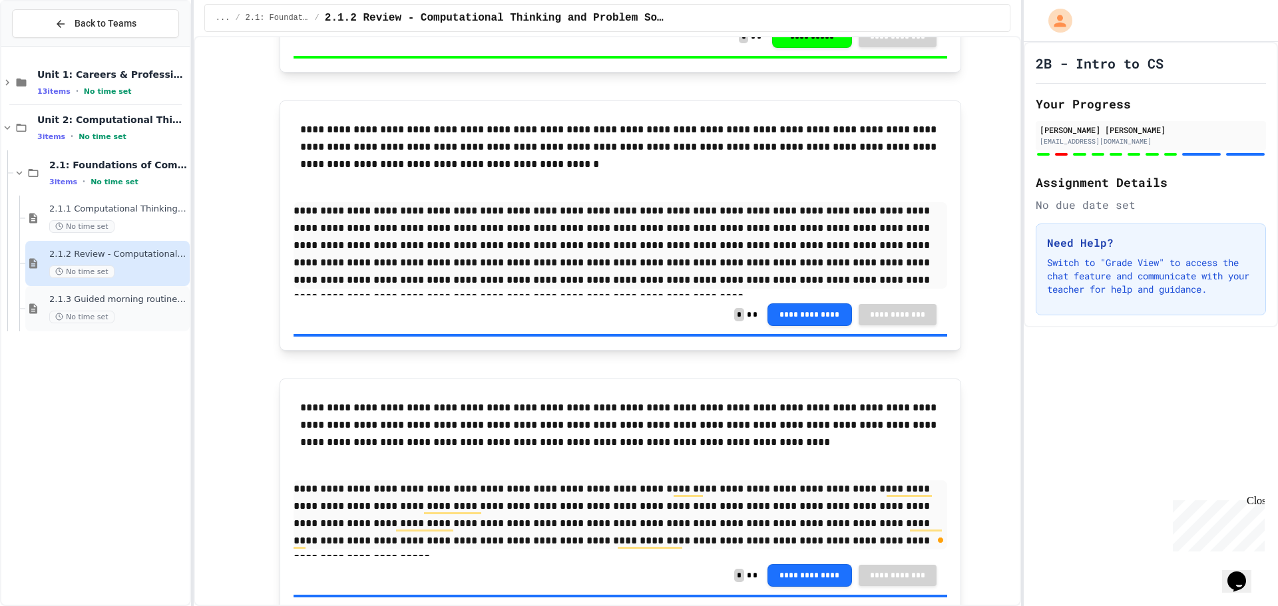
click at [103, 295] on span "2.1.3 Guided morning routine flowchart" at bounding box center [118, 299] width 138 height 11
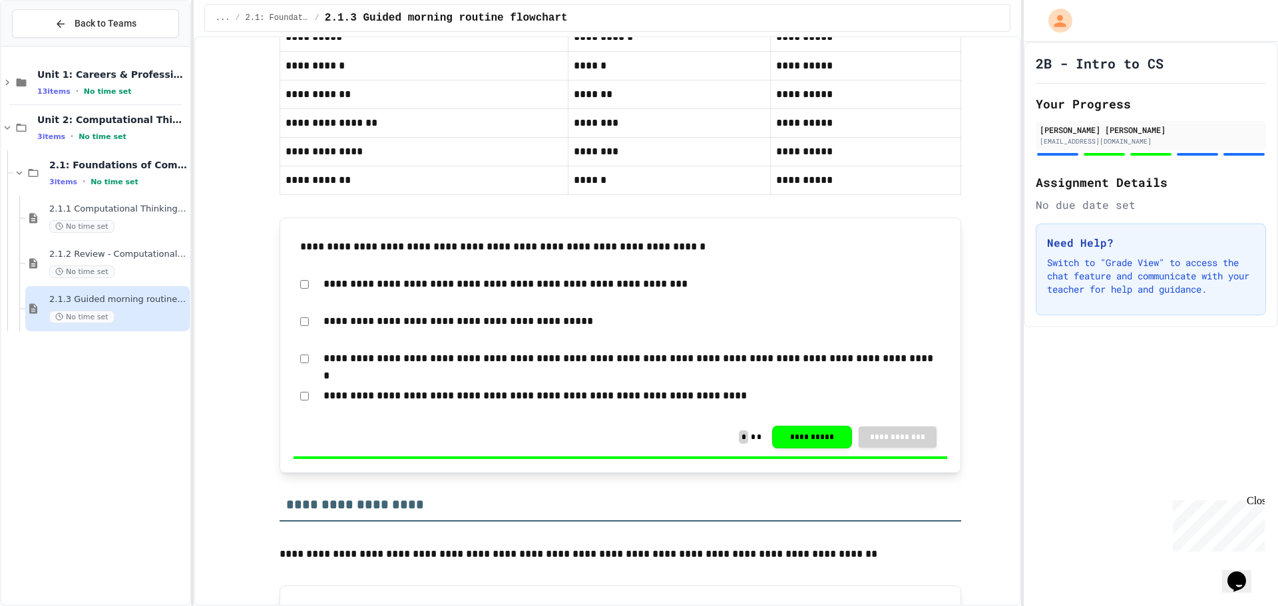
scroll to position [799, 0]
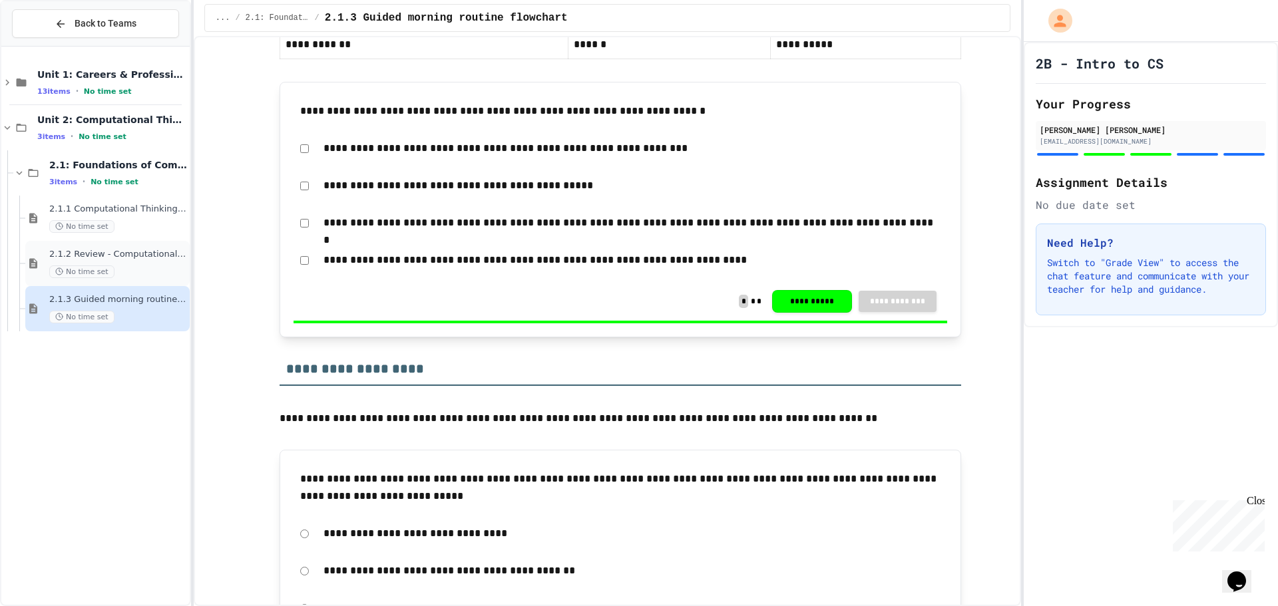
click at [124, 258] on span "2.1.2 Review - Computational Thinking and Problem Solving" at bounding box center [118, 254] width 138 height 11
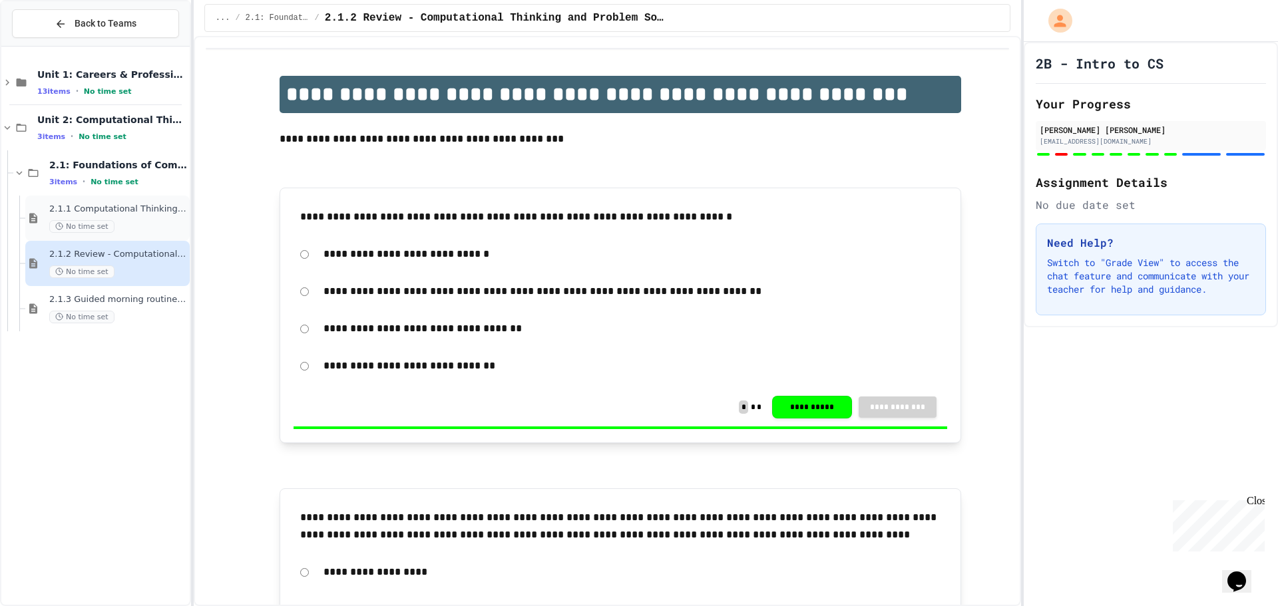
scroll to position [67, 0]
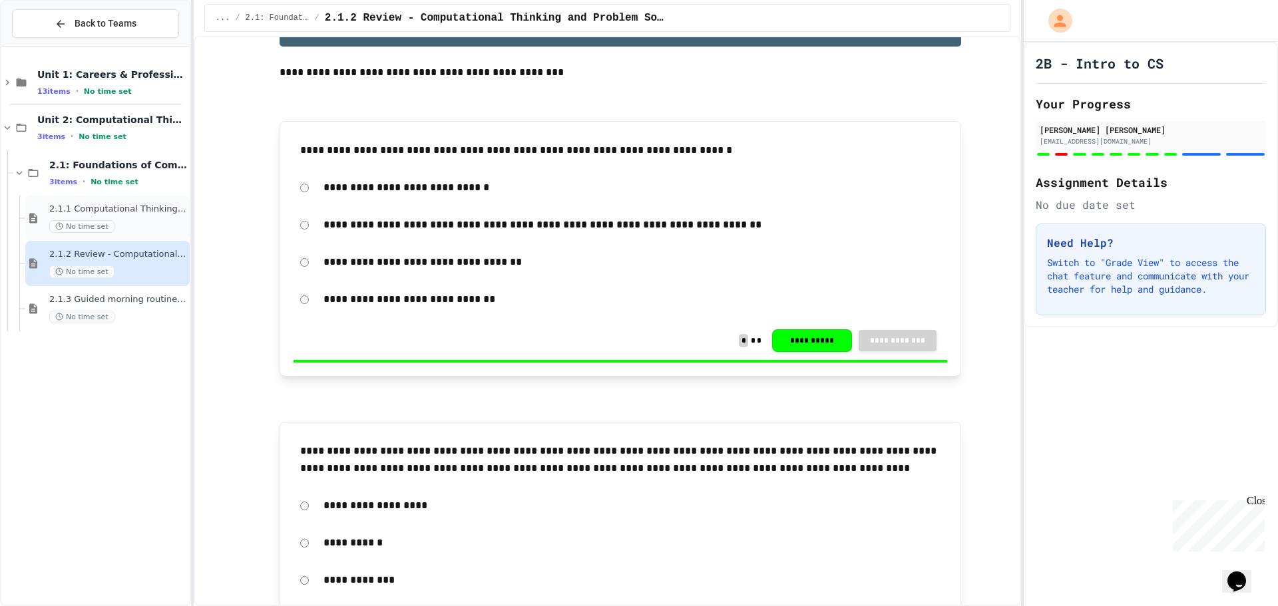
click at [111, 206] on span "2.1.1 Computational Thinking and Problem Solving" at bounding box center [118, 209] width 138 height 11
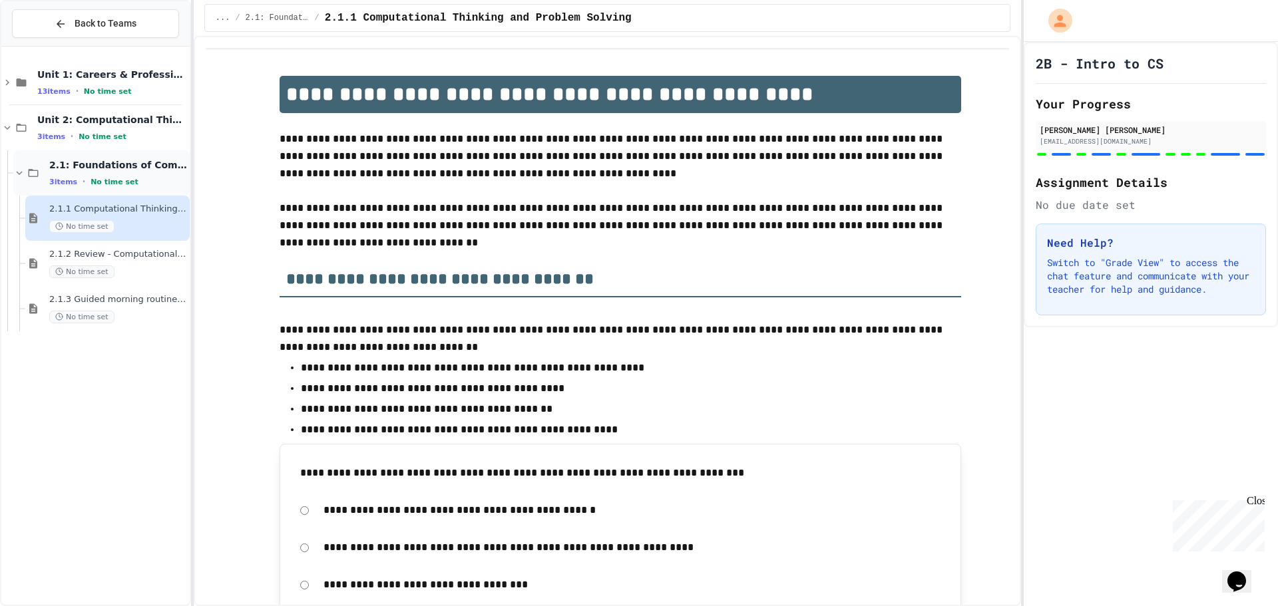
click at [22, 166] on div "2.1: Foundations of Computational Thinking 3 items • No time set" at bounding box center [101, 172] width 176 height 45
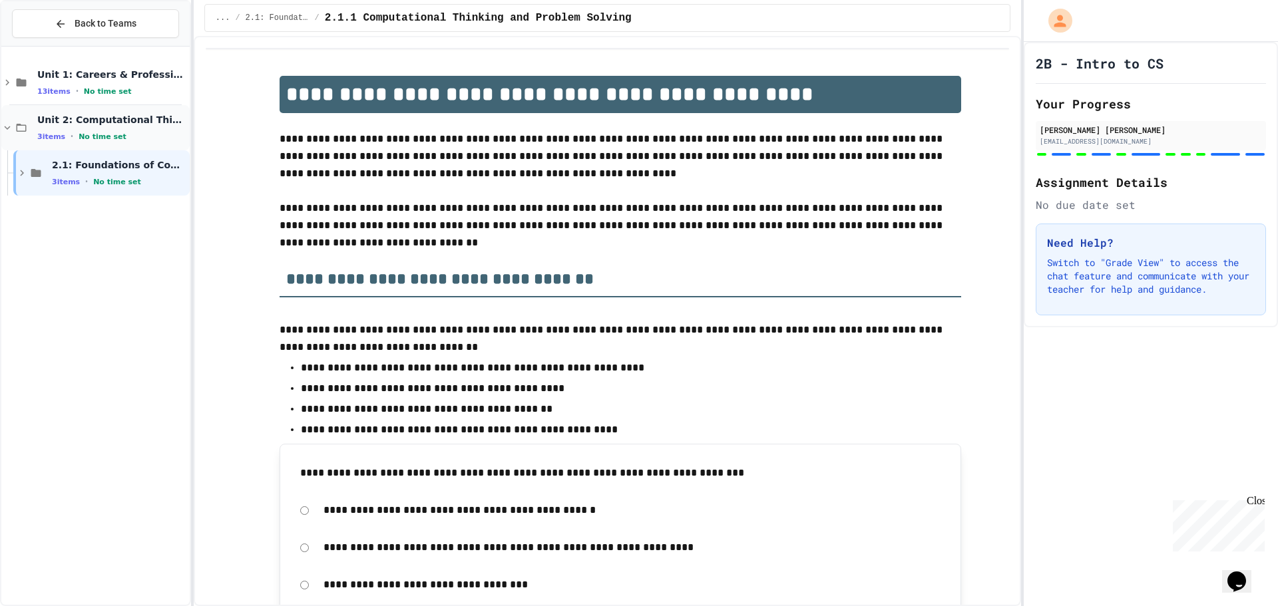
click at [17, 128] on icon at bounding box center [22, 128] width 10 height 8
click at [29, 130] on icon at bounding box center [24, 128] width 16 height 12
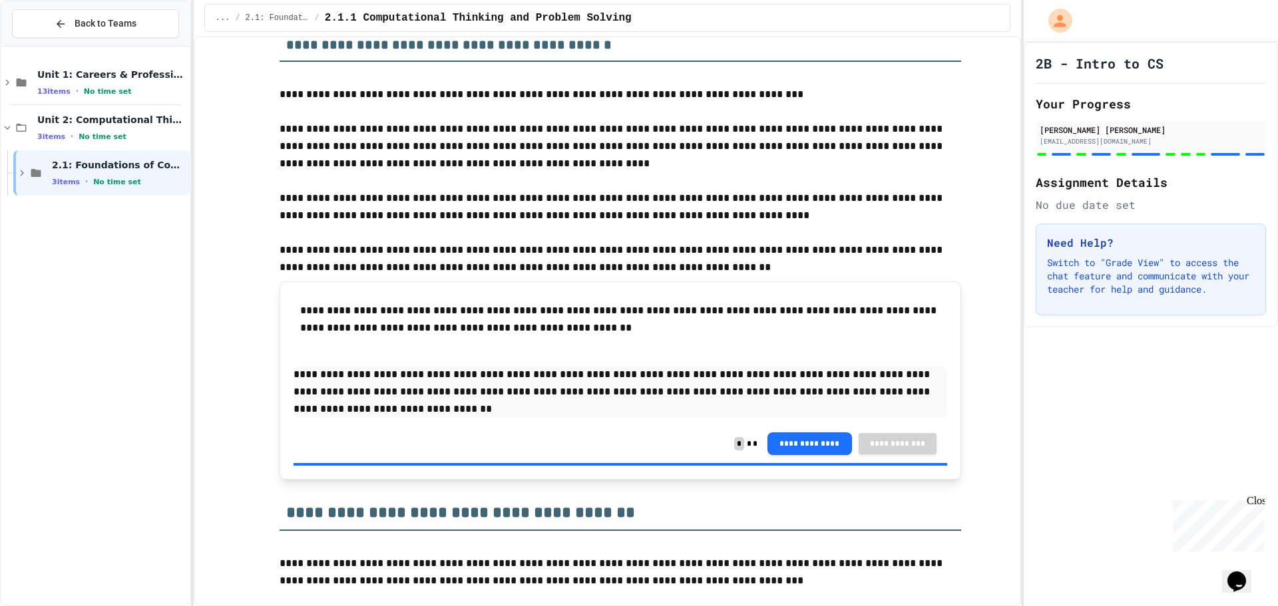
scroll to position [932, 0]
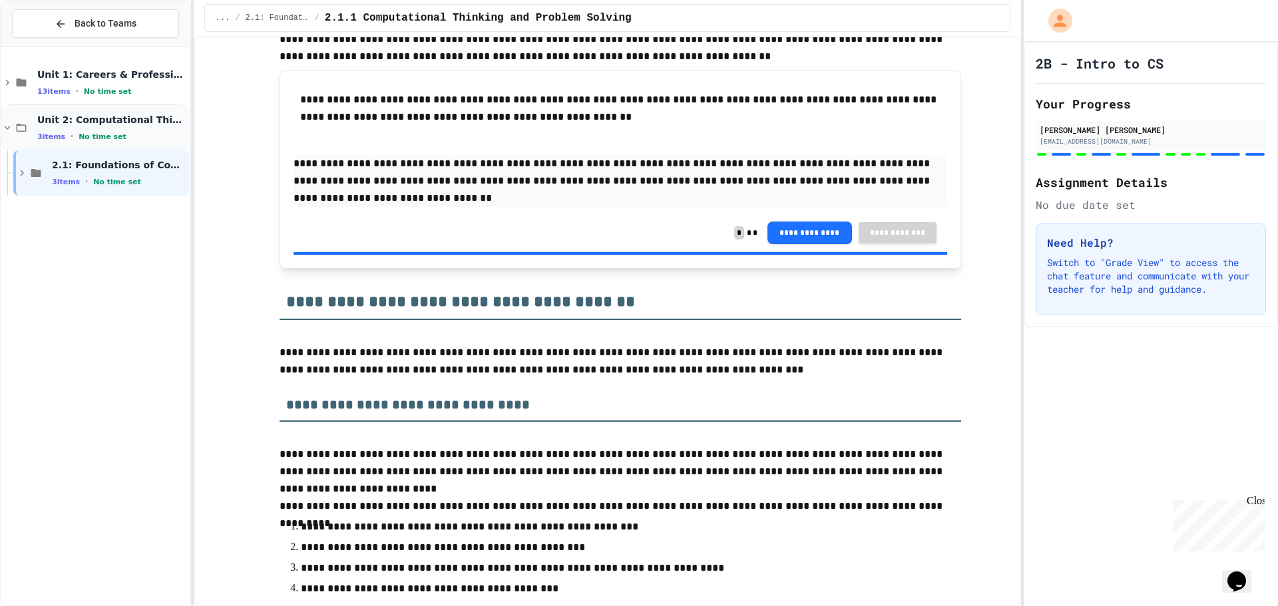
click at [13, 126] on icon at bounding box center [21, 128] width 16 height 12
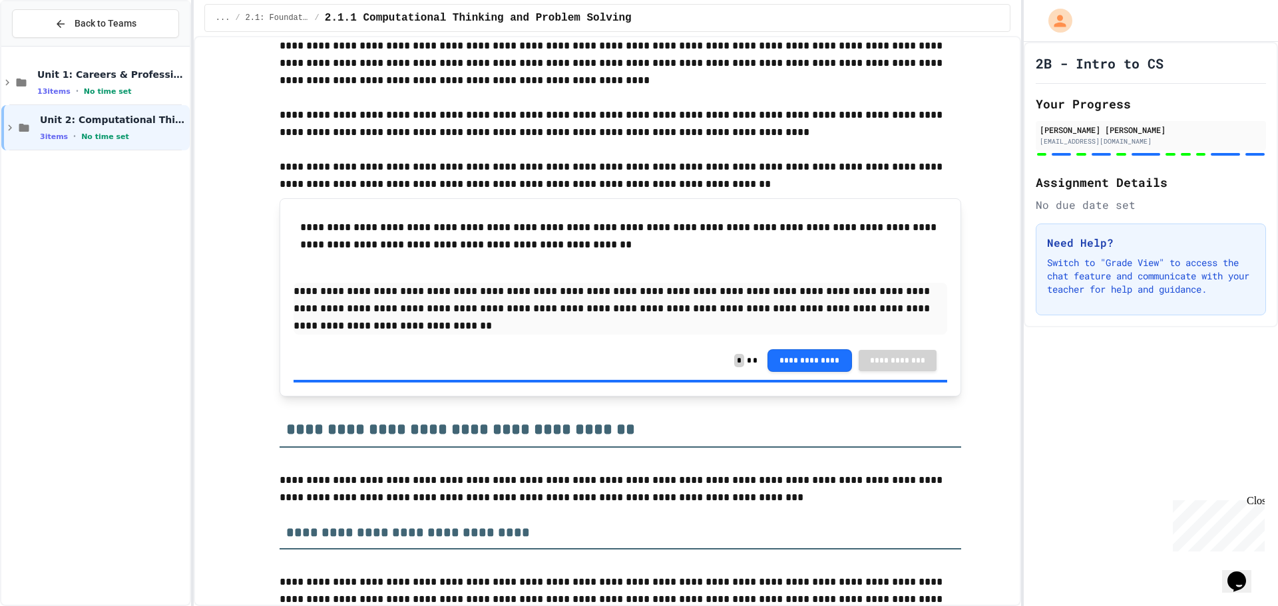
scroll to position [799, 0]
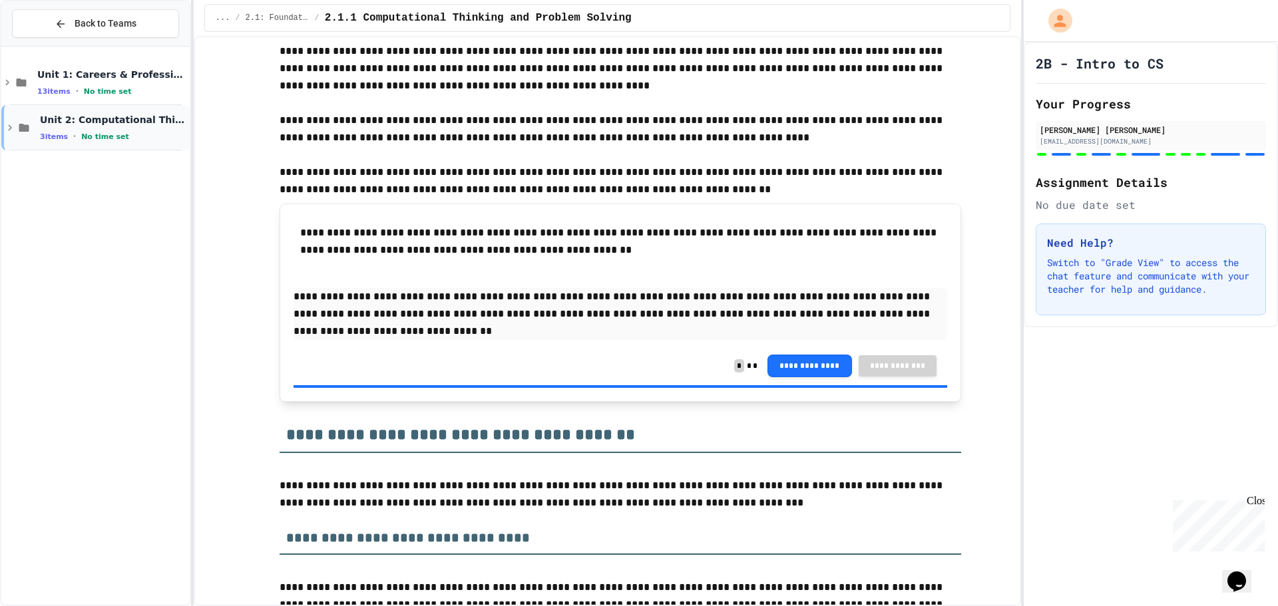
click at [43, 115] on span "Unit 2: Computational Thinking & Problem-Solving" at bounding box center [113, 120] width 147 height 12
click at [61, 170] on span "2.1: Foundations of Computational Thinking" at bounding box center [119, 165] width 135 height 12
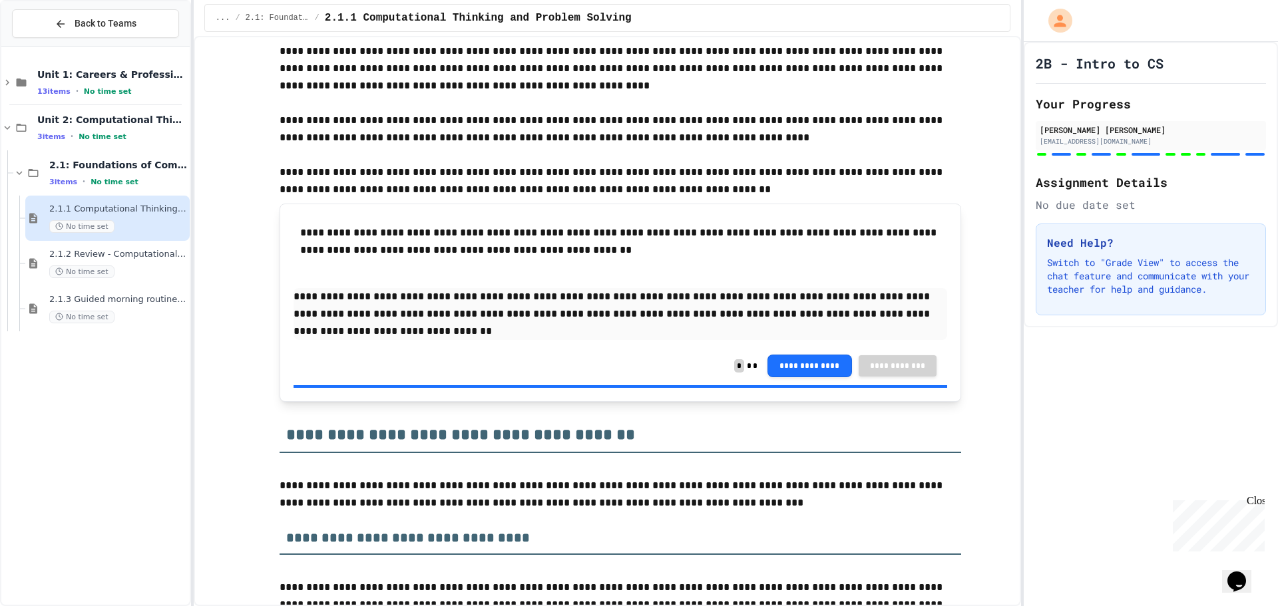
click at [72, 205] on span "2.1.1 Computational Thinking and Problem Solving" at bounding box center [118, 209] width 138 height 11
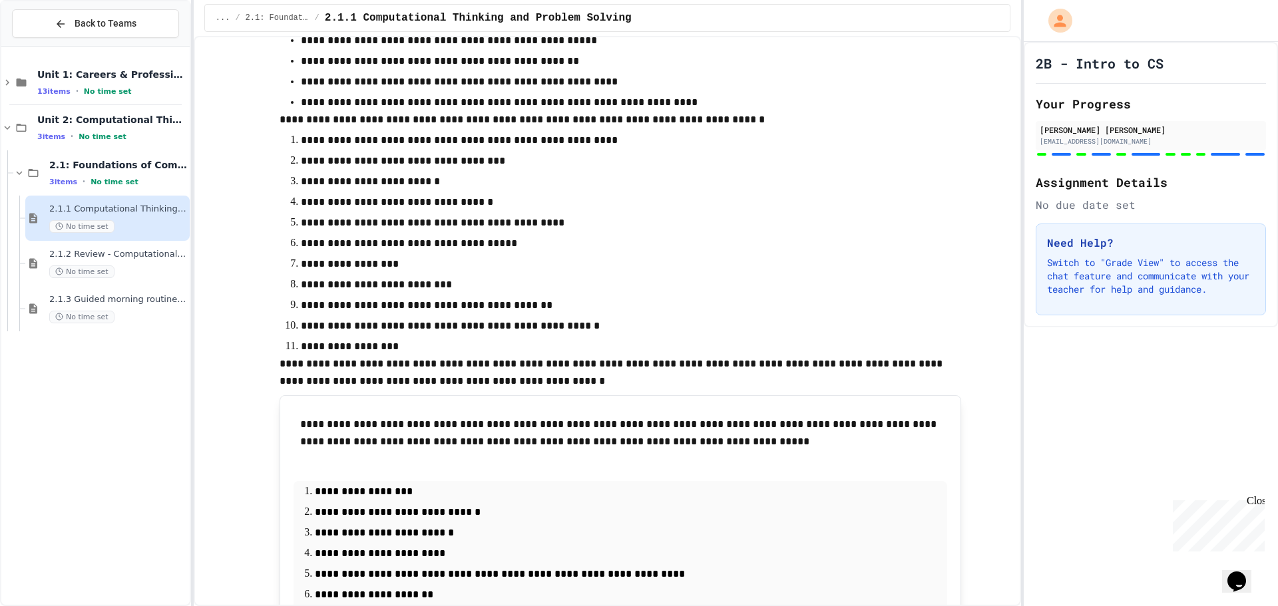
scroll to position [3128, 0]
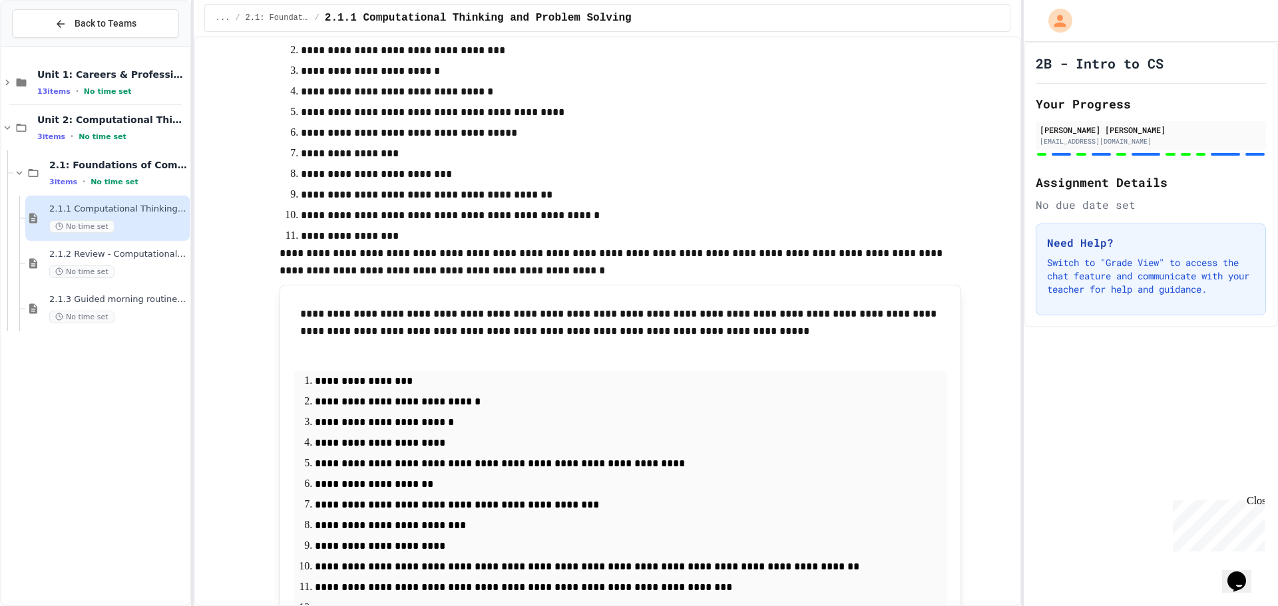
click at [1023, 321] on div "**********" at bounding box center [639, 303] width 1278 height 606
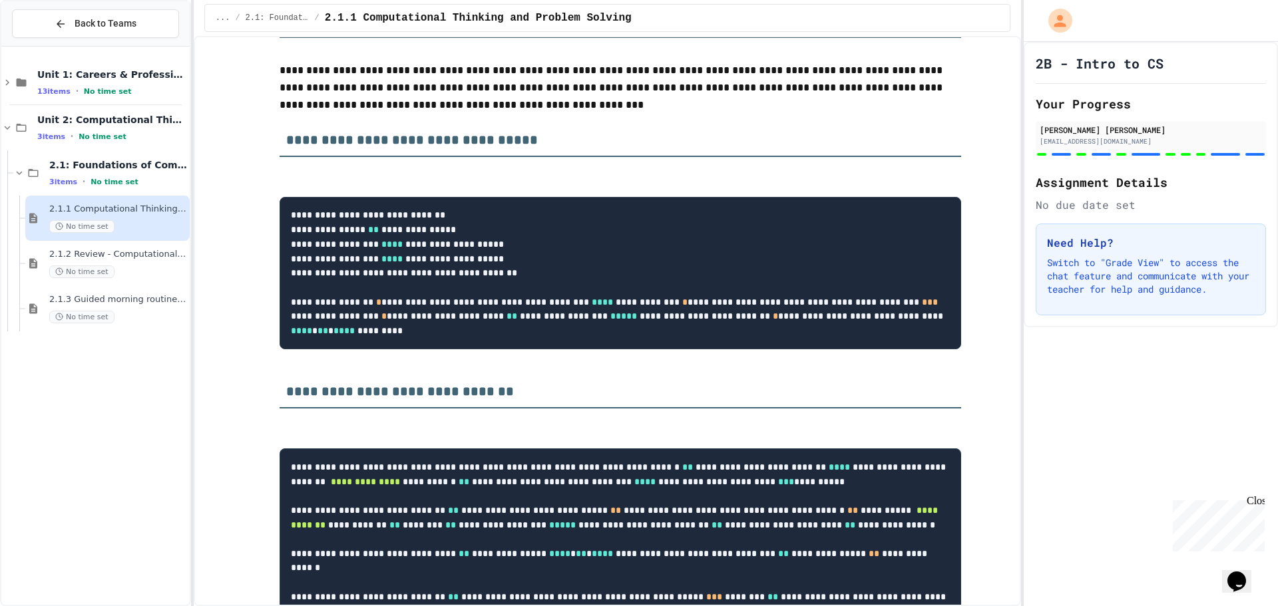
scroll to position [6123, 0]
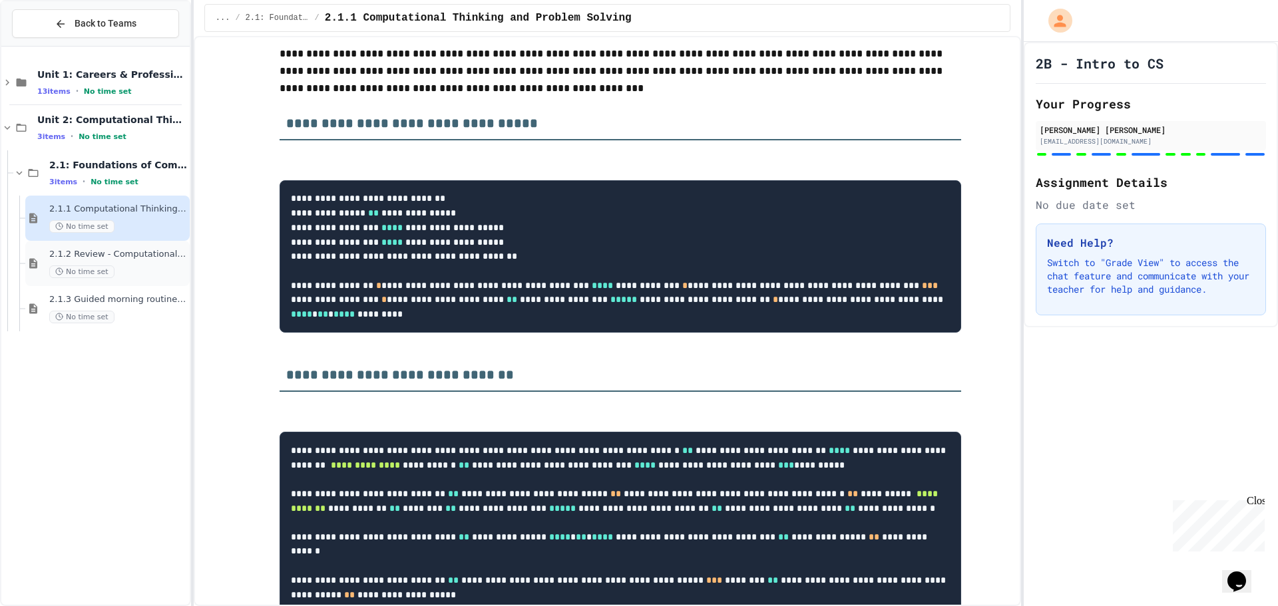
click at [89, 256] on span "2.1.2 Review - Computational Thinking and Problem Solving" at bounding box center [118, 254] width 138 height 11
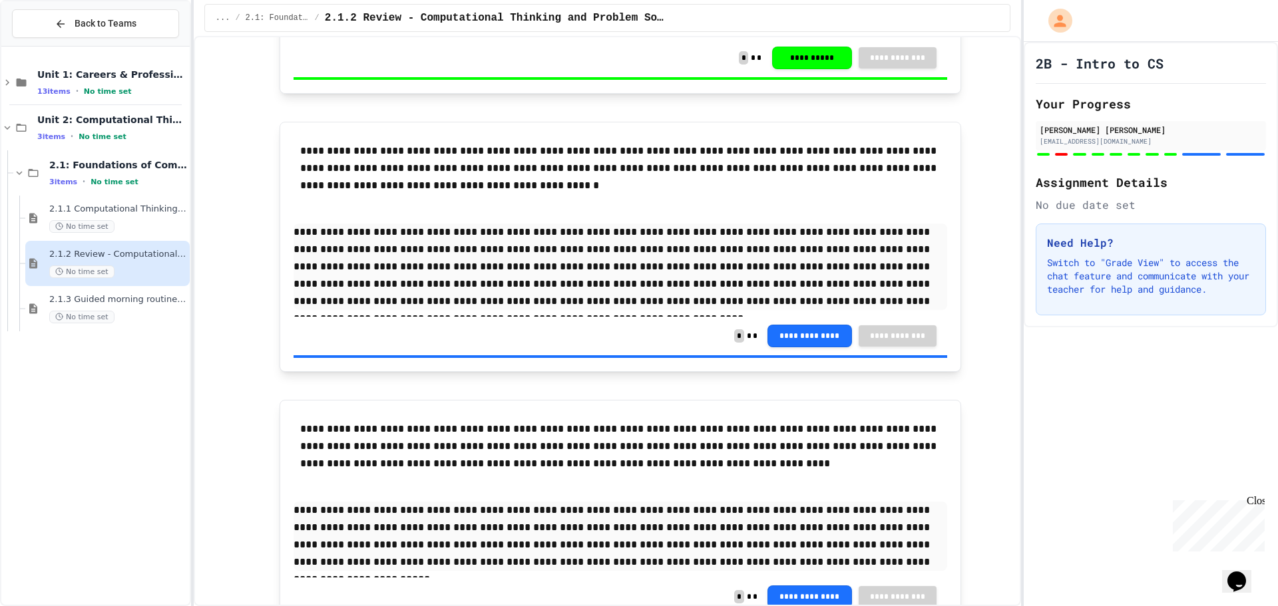
scroll to position [2633, 0]
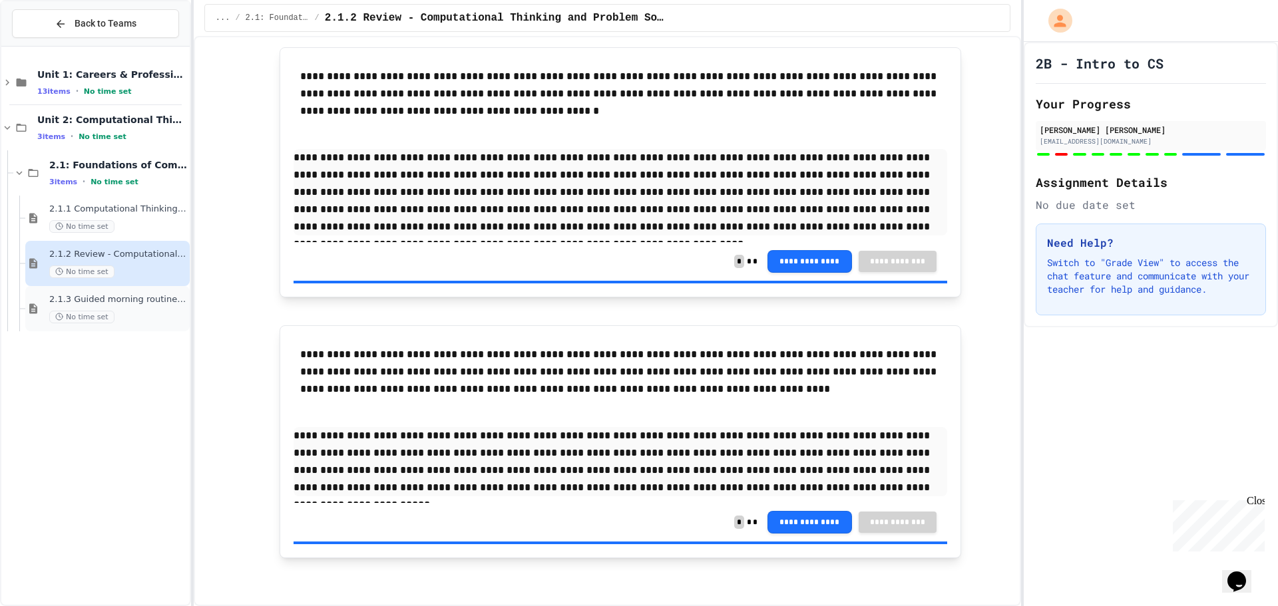
click at [44, 312] on div "2.1.3 Guided morning routine flowchart No time set" at bounding box center [107, 308] width 164 height 45
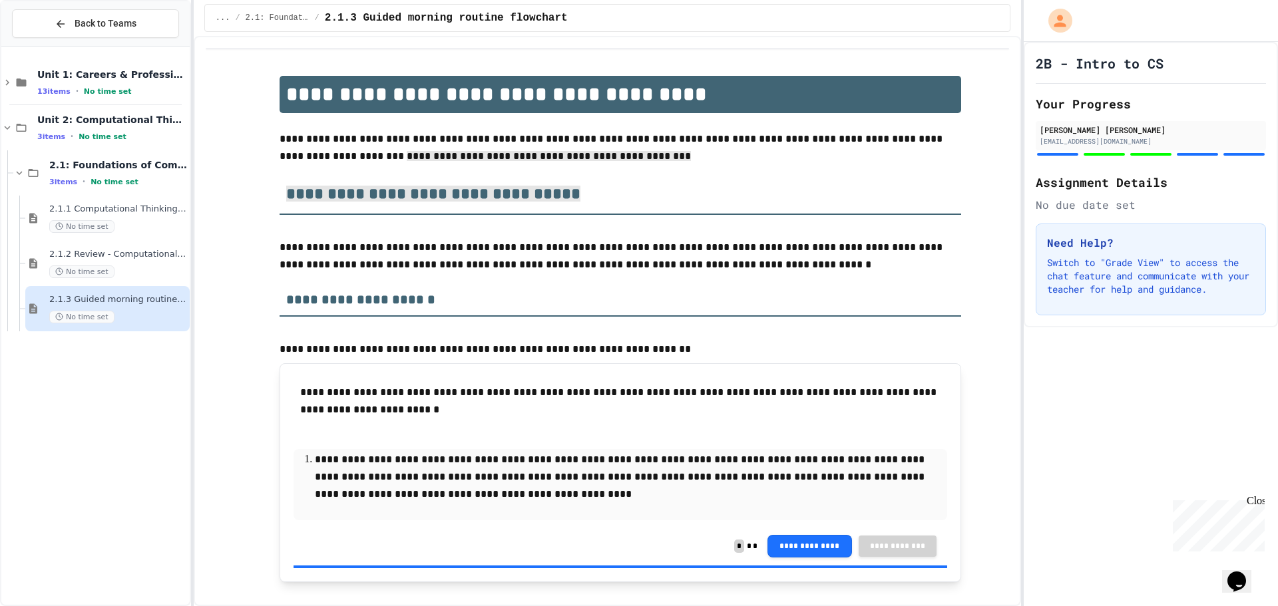
drag, startPoint x: 1001, startPoint y: 147, endPoint x: 1007, endPoint y: 163, distance: 17.1
click at [1007, 194] on div "**********" at bounding box center [607, 321] width 827 height 570
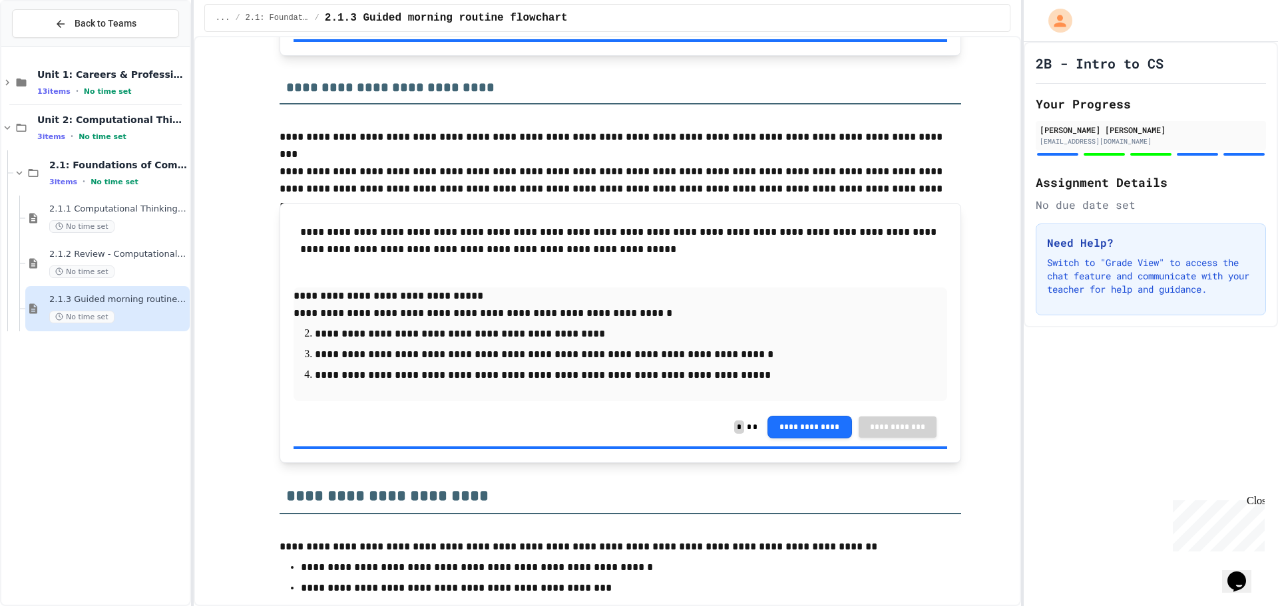
scroll to position [1694, 0]
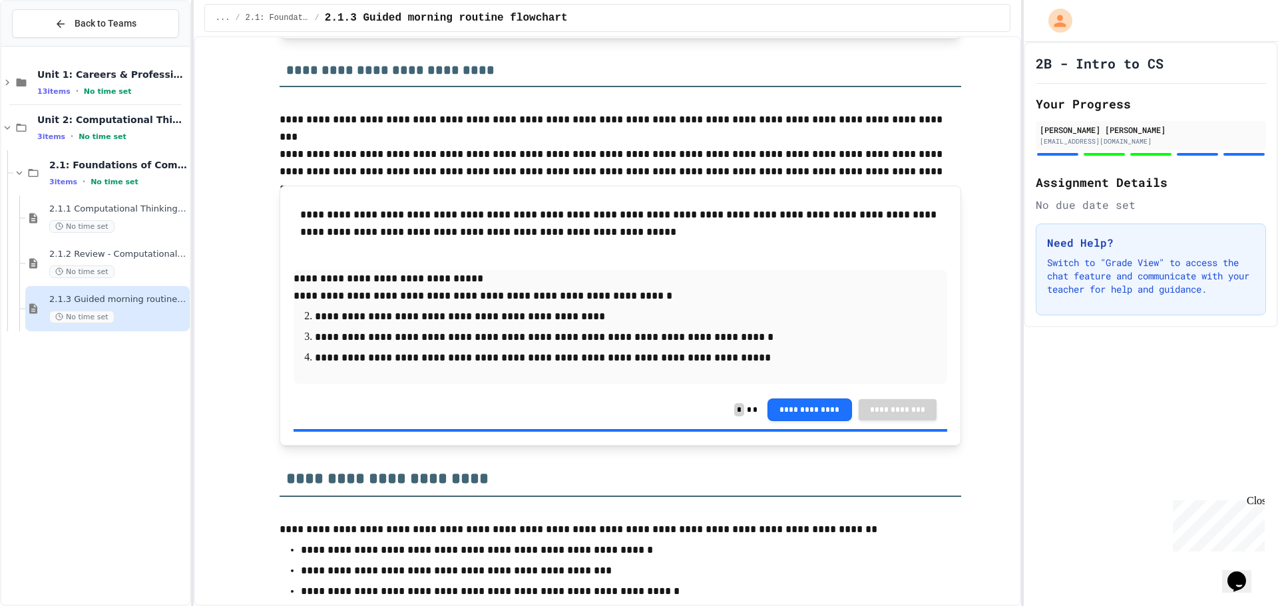
drag, startPoint x: 952, startPoint y: 548, endPoint x: 904, endPoint y: 512, distance: 59.4
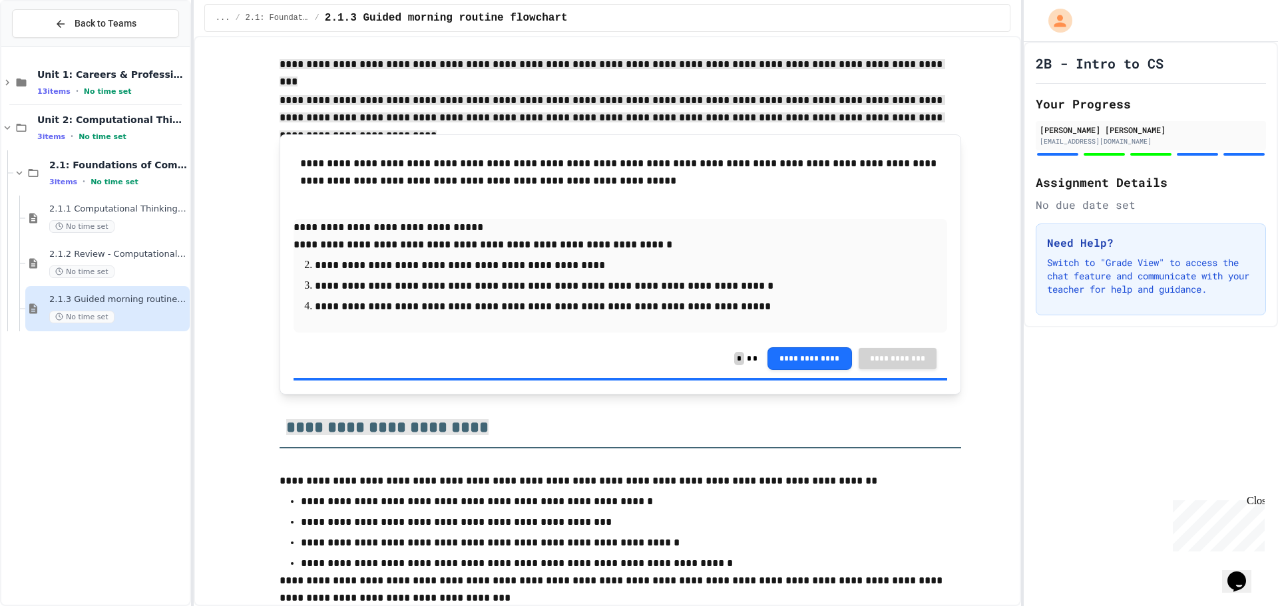
scroll to position [1787, 0]
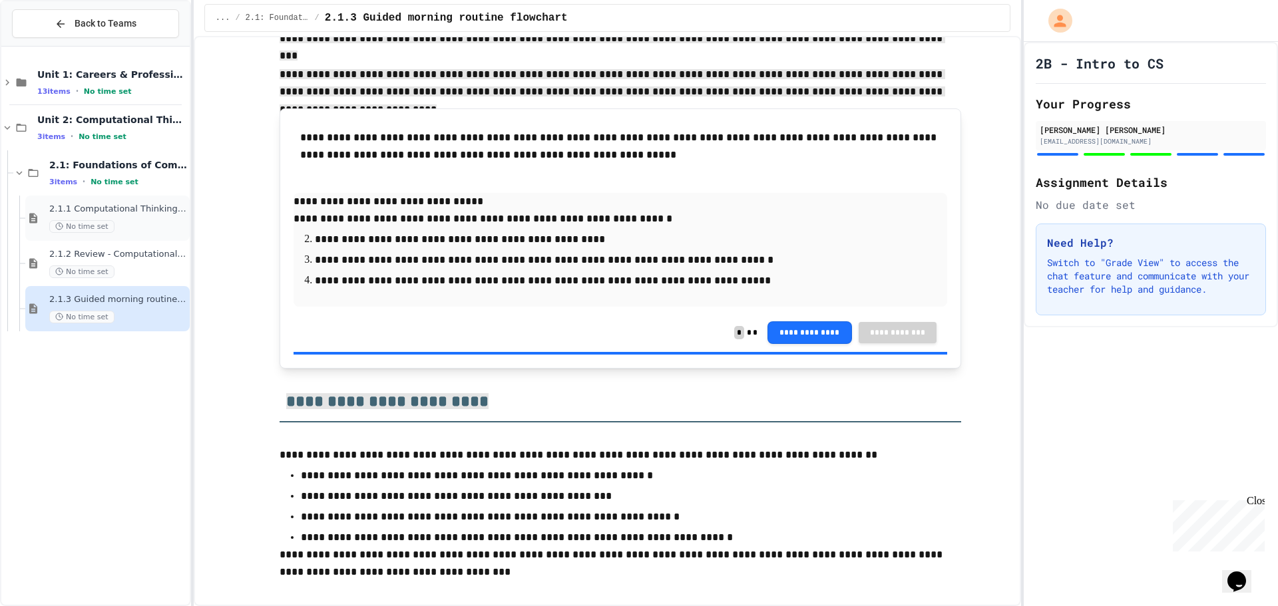
click at [91, 232] on span "No time set" at bounding box center [81, 226] width 65 height 13
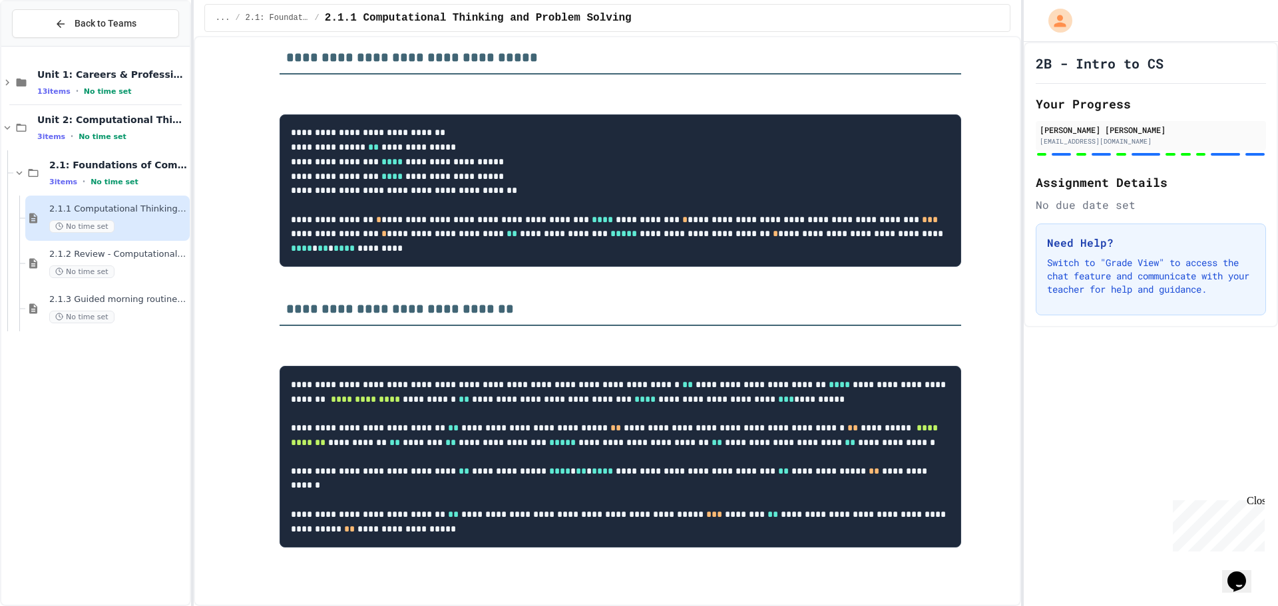
scroll to position [6329, 0]
click at [112, 248] on div "2.1.2 Review - Computational Thinking and Problem Solving No time set" at bounding box center [107, 263] width 164 height 45
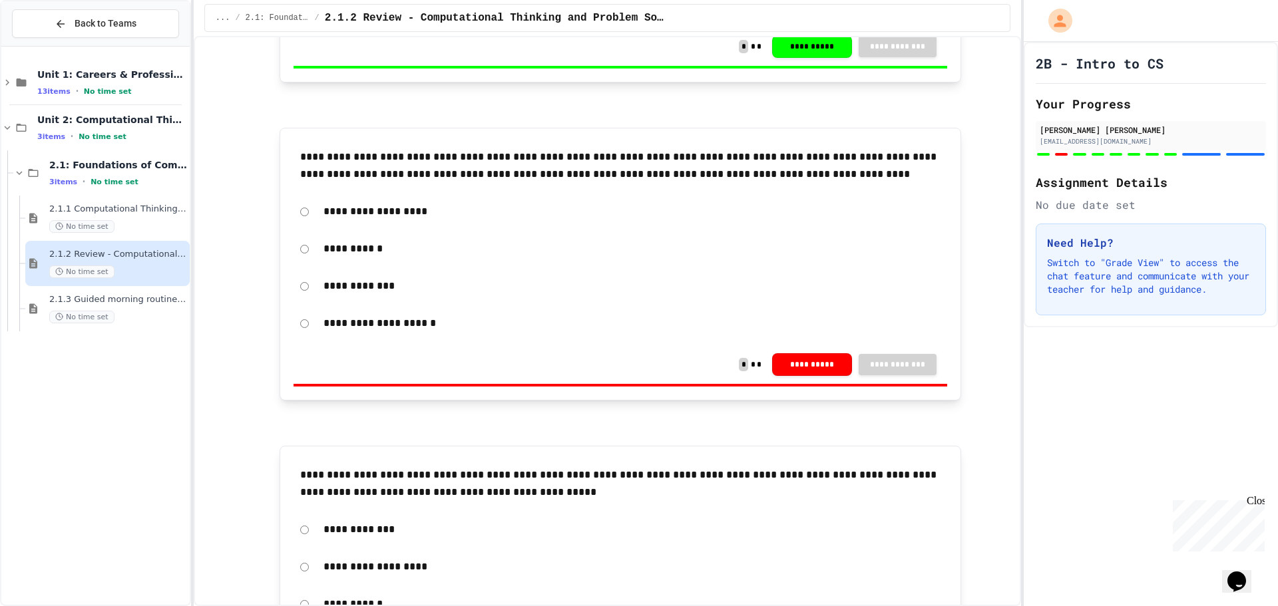
scroll to position [599, 0]
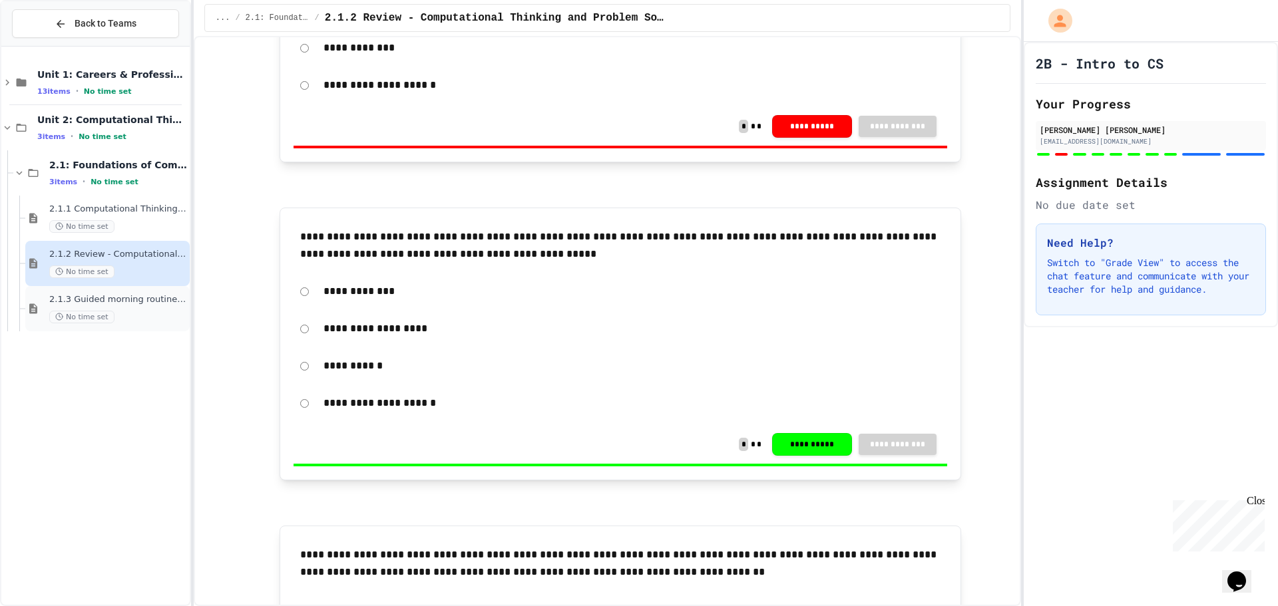
click at [134, 321] on div "No time set" at bounding box center [118, 317] width 138 height 13
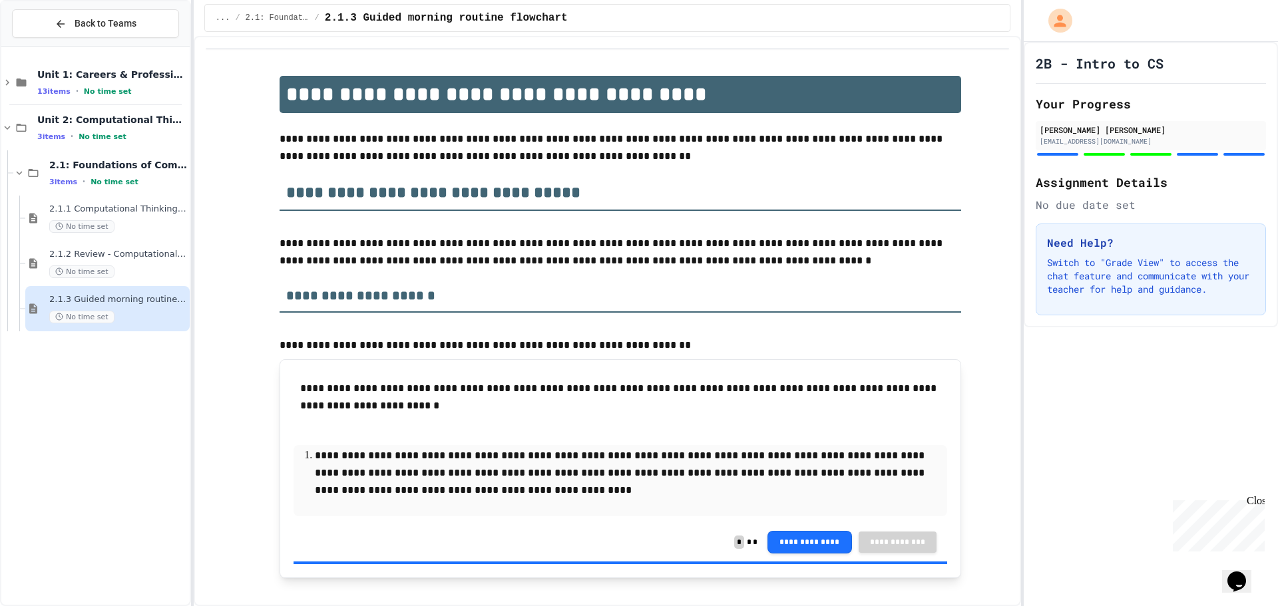
click at [77, 291] on div "2.1.3 Guided morning routine flowchart No time set" at bounding box center [107, 308] width 164 height 45
click at [63, 300] on span "2.1.3 Guided morning routine flowchart" at bounding box center [118, 299] width 138 height 11
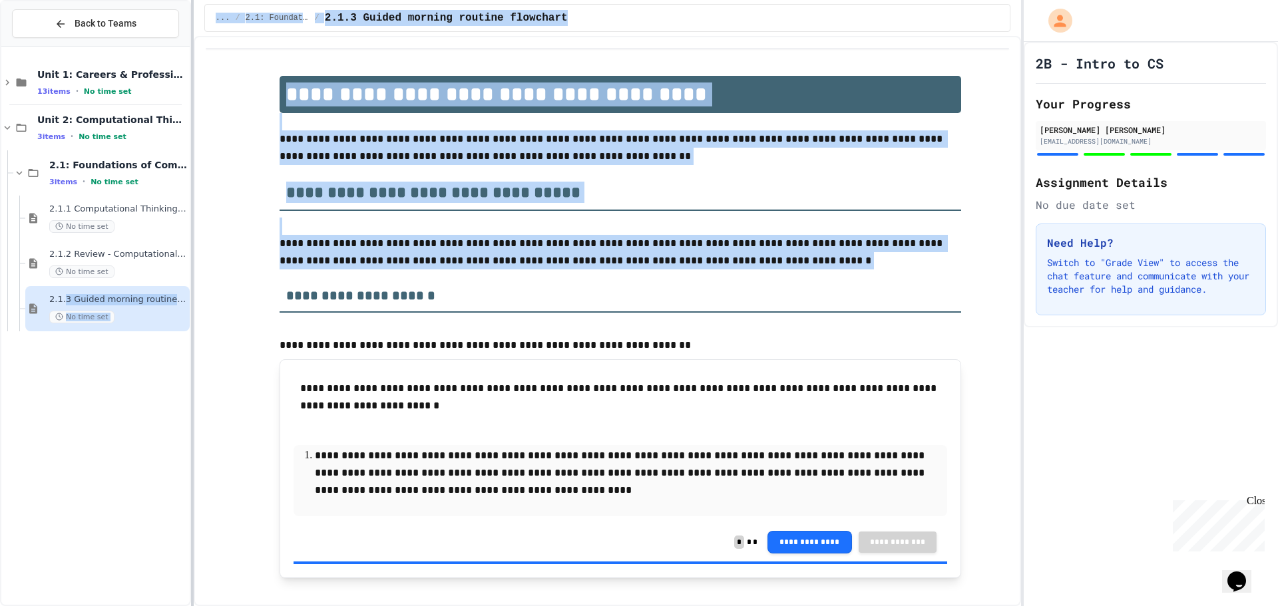
drag, startPoint x: 61, startPoint y: 299, endPoint x: 191, endPoint y: 303, distance: 129.8
click at [197, 304] on div "**********" at bounding box center [639, 303] width 1278 height 606
click at [178, 303] on span "2.1.3 Guided morning routine flowchart" at bounding box center [118, 299] width 138 height 11
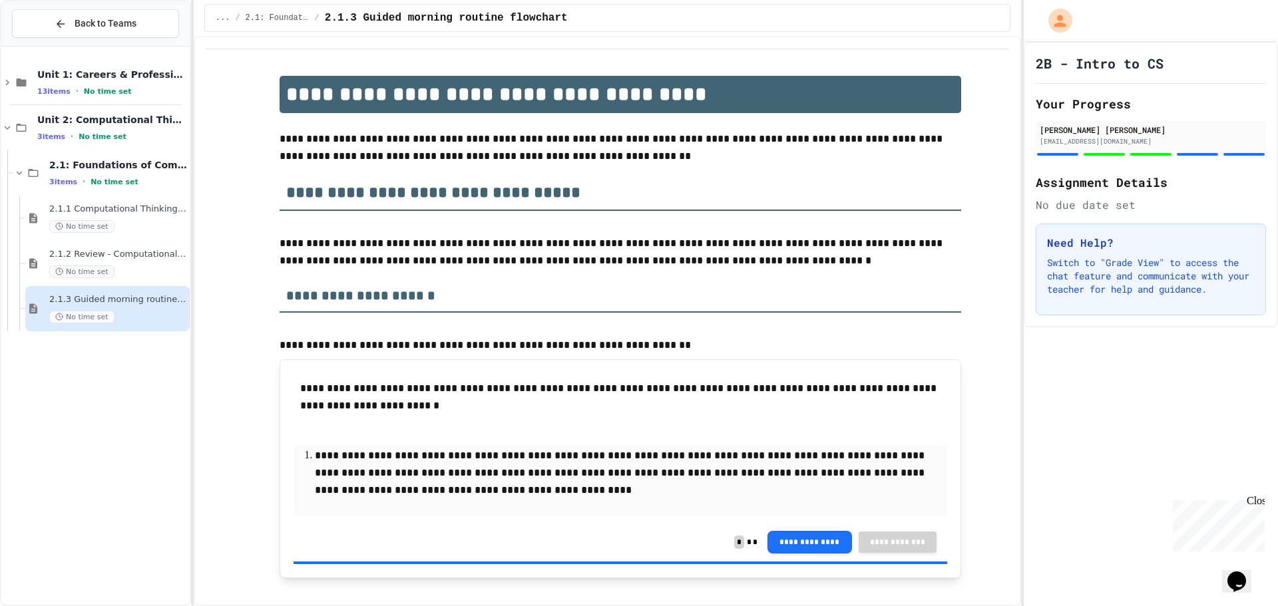
click at [178, 303] on span "2.1.3 Guided morning routine flowchart" at bounding box center [118, 299] width 138 height 11
drag, startPoint x: 176, startPoint y: 297, endPoint x: 156, endPoint y: 259, distance: 43.5
click at [156, 259] on div "Unit 1: Careers & Professionalism 13 items • No time set Unit 2: Computational …" at bounding box center [95, 195] width 188 height 287
click at [102, 237] on div "2.1.1 Computational Thinking and Problem Solving No time set" at bounding box center [107, 218] width 164 height 45
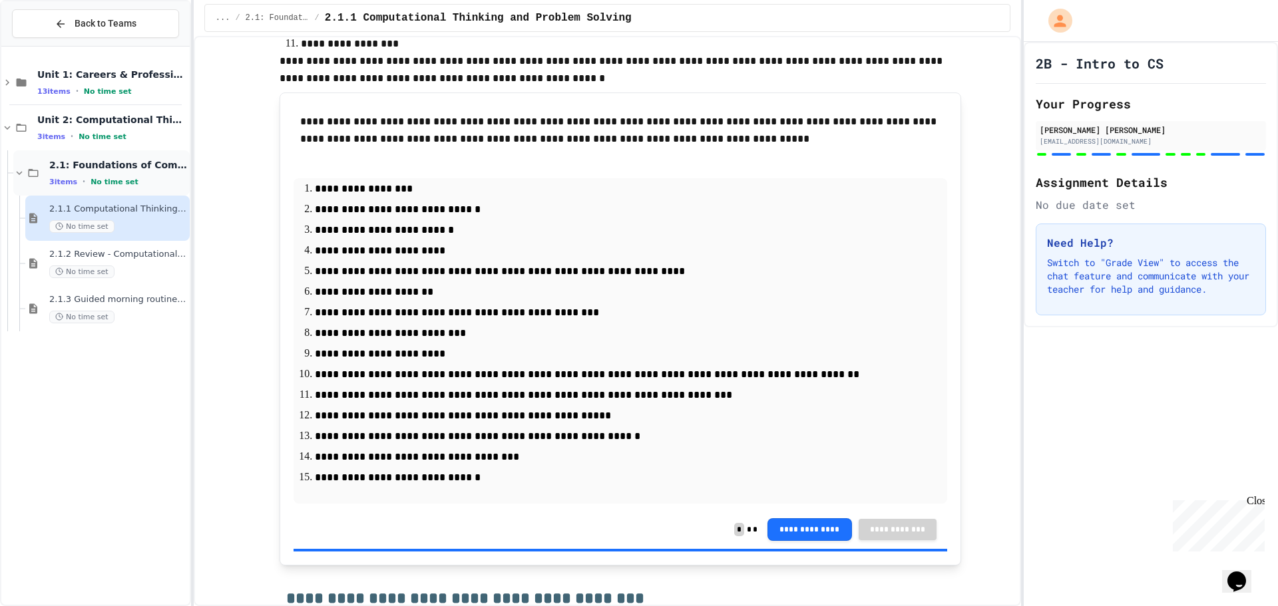
scroll to position [3327, 0]
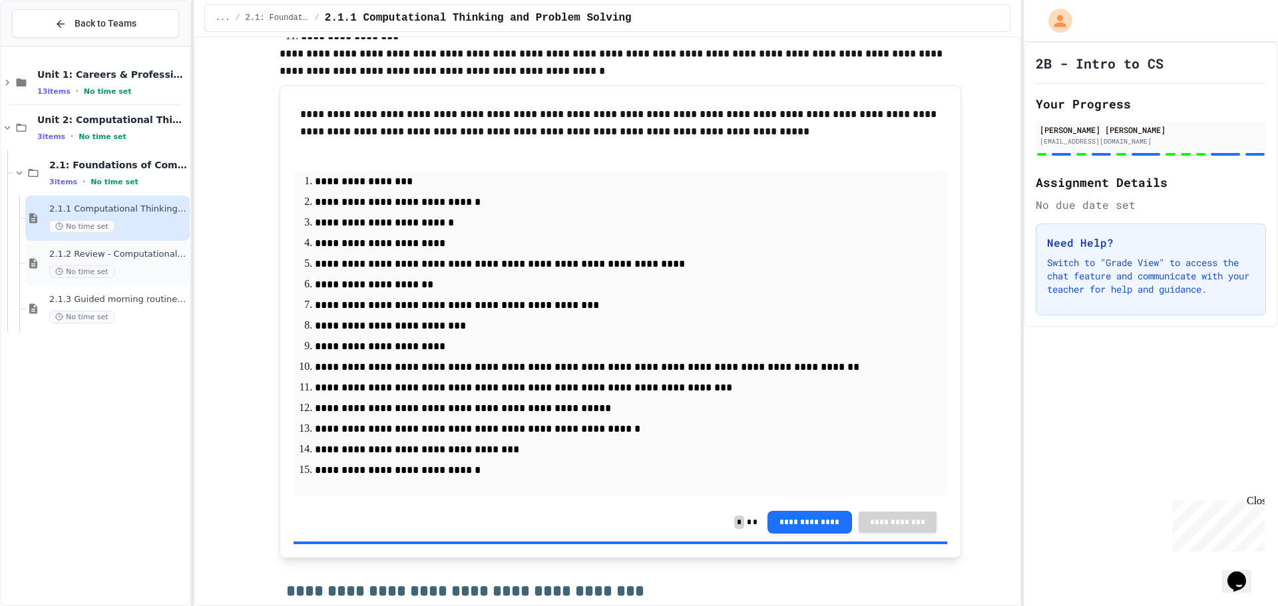
click at [27, 252] on div "2.1.2 Review - Computational Thinking and Problem Solving No time set" at bounding box center [107, 263] width 164 height 45
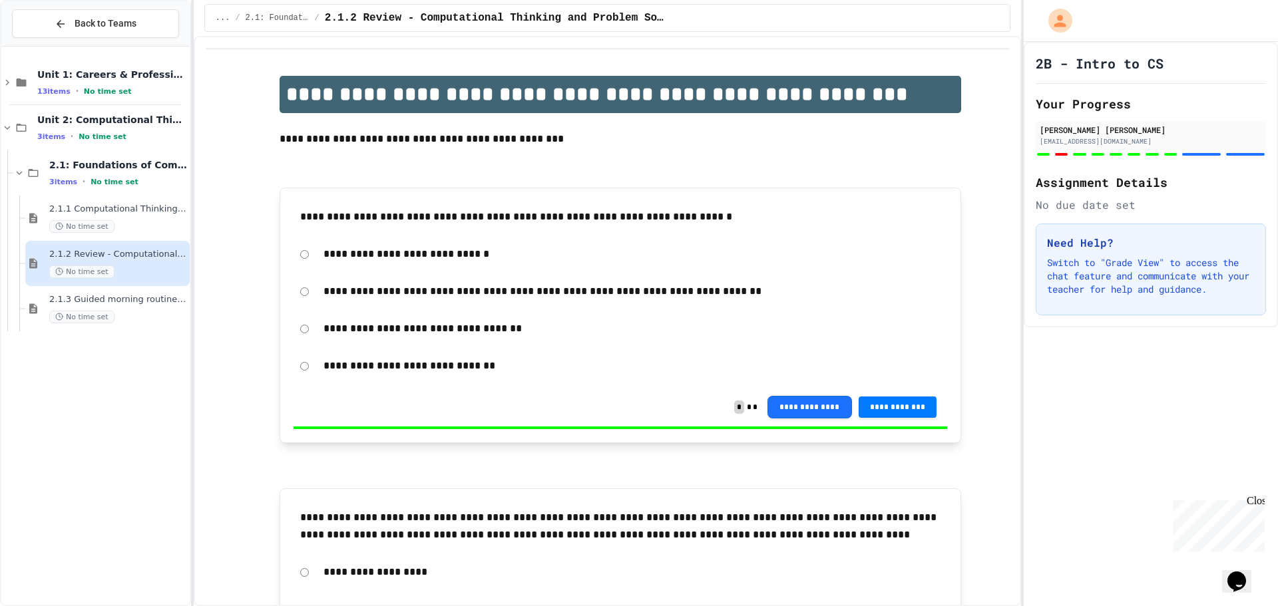
click at [70, 333] on div "Unit 1: Careers & Professionalism 13 items • No time set Unit 2: Computational …" at bounding box center [95, 195] width 188 height 287
click at [79, 319] on span "No time set" at bounding box center [81, 317] width 65 height 13
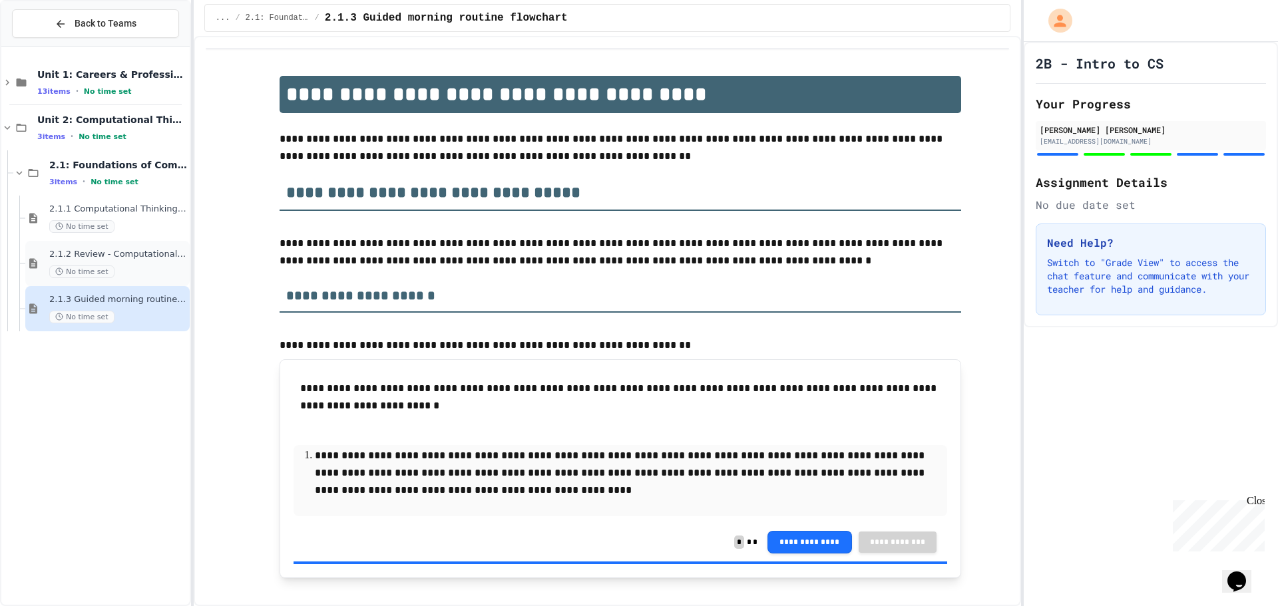
click at [85, 245] on div "2.1.2 Review - Computational Thinking and Problem Solving No time set" at bounding box center [107, 263] width 164 height 45
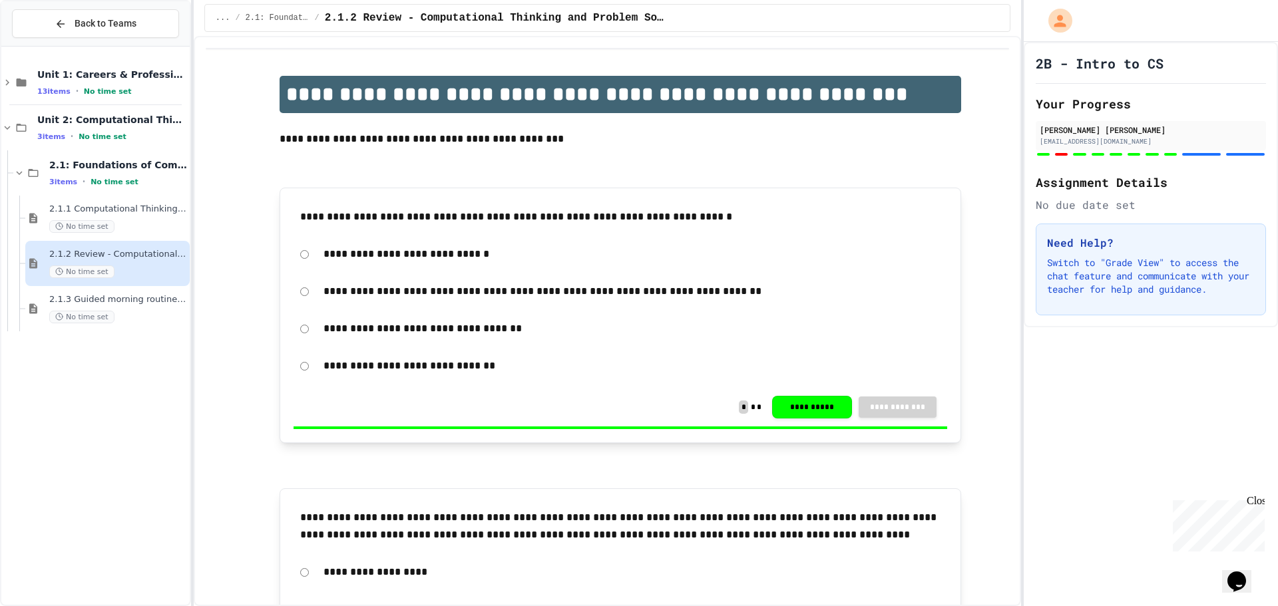
click at [45, 220] on div "2.1.1 Computational Thinking and Problem Solving No time set" at bounding box center [107, 218] width 164 height 45
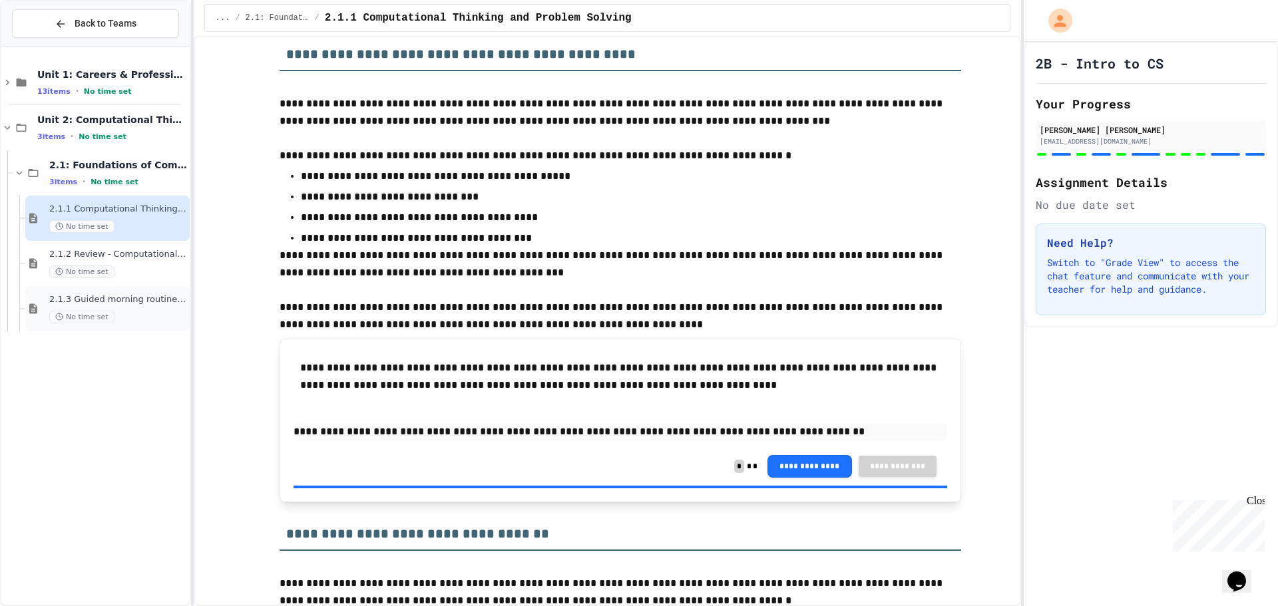
scroll to position [1863, 0]
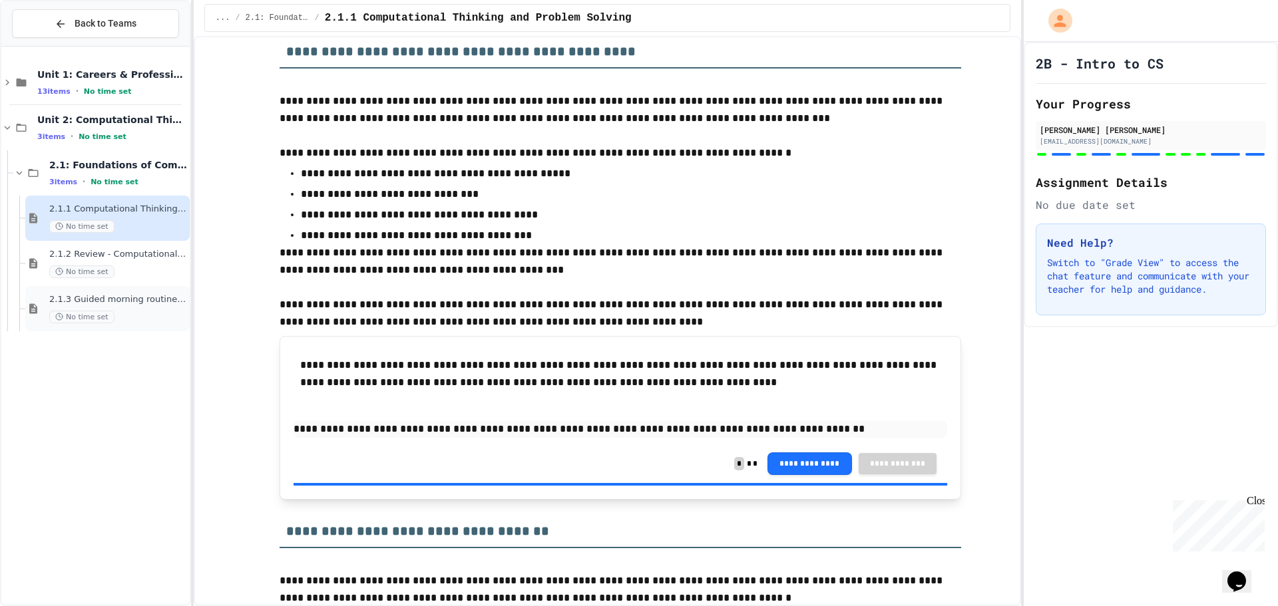
click at [91, 303] on span "2.1.3 Guided morning routine flowchart" at bounding box center [118, 299] width 138 height 11
